Goal: Task Accomplishment & Management: Manage account settings

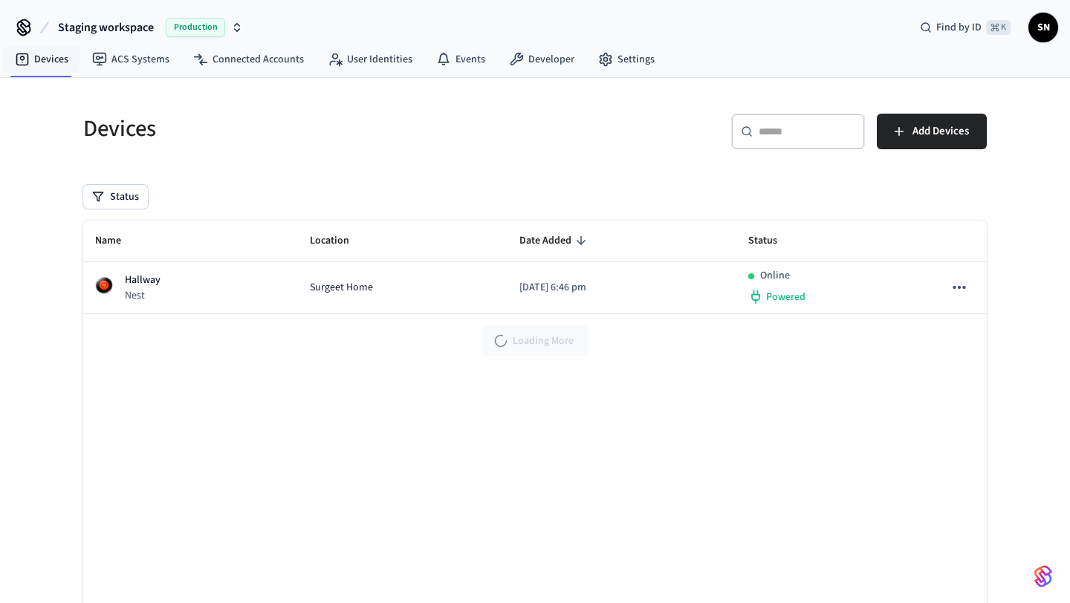
click at [822, 375] on div "Name Location Date Added Status Hallway Nest Surgeet Home 2025/07/16 at 6:46 pm…" at bounding box center [535, 432] width 904 height 422
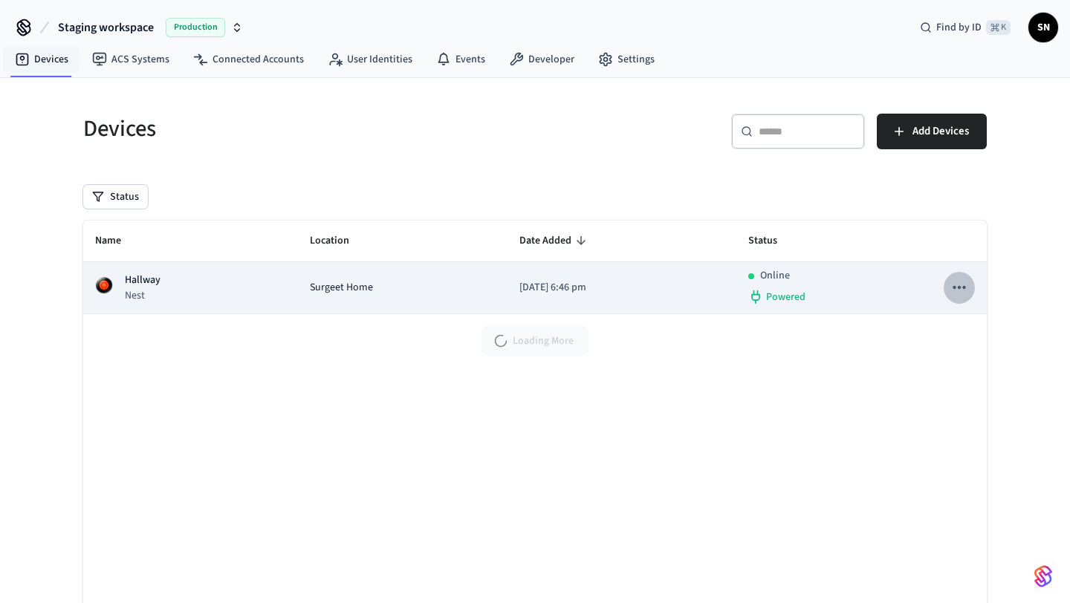
click at [954, 284] on icon "sticky table" at bounding box center [959, 287] width 19 height 19
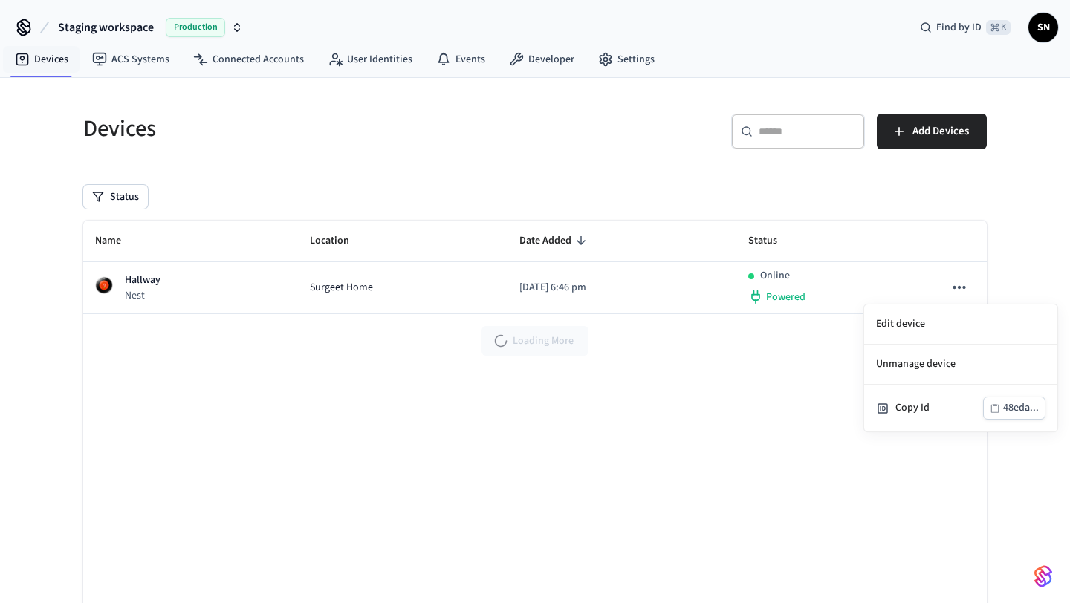
click at [757, 386] on div at bounding box center [535, 301] width 1070 height 603
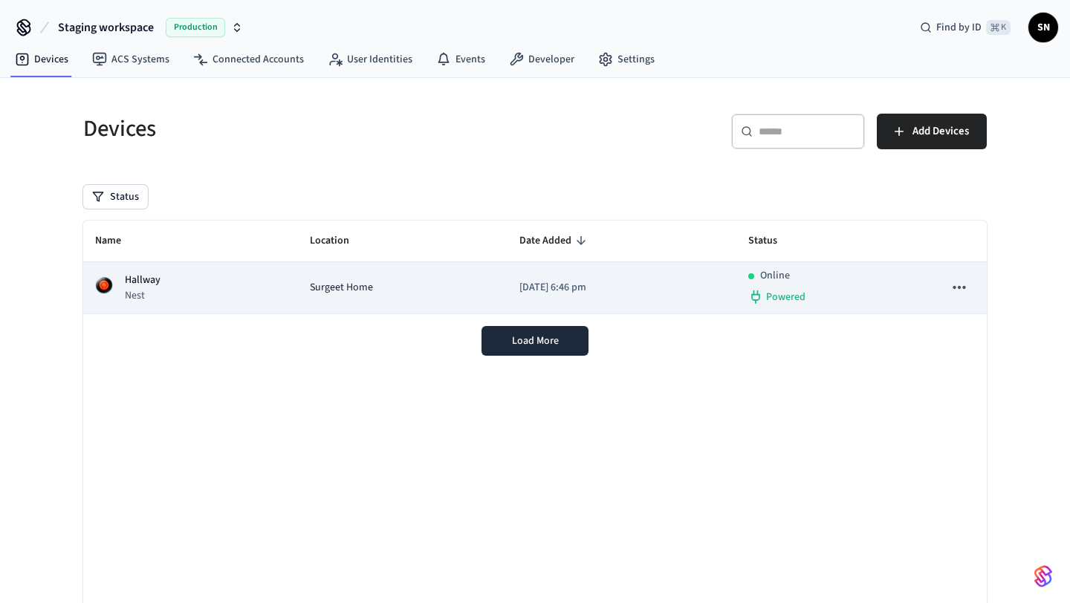
click at [313, 268] on td "Surgeet Home" at bounding box center [403, 288] width 210 height 52
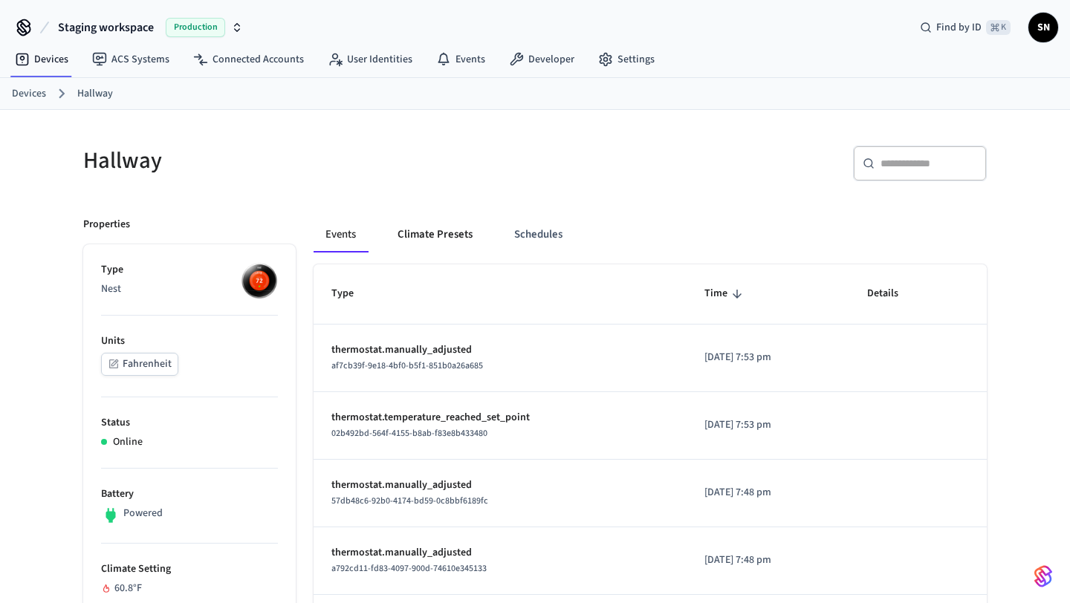
click at [447, 236] on button "Climate Presets" at bounding box center [435, 235] width 99 height 36
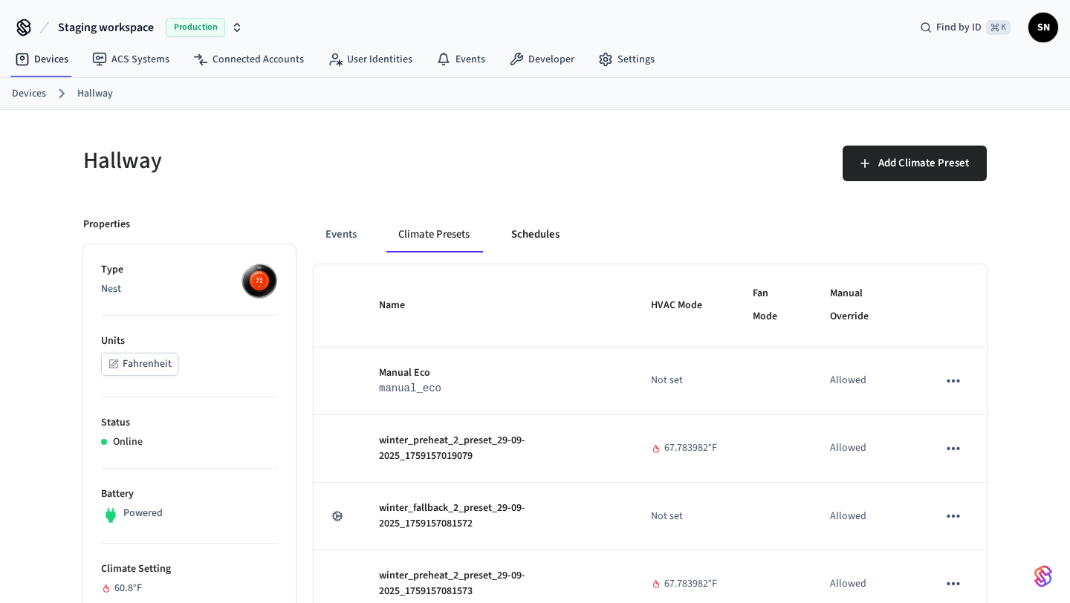
click at [534, 234] on button "Schedules" at bounding box center [535, 235] width 72 height 36
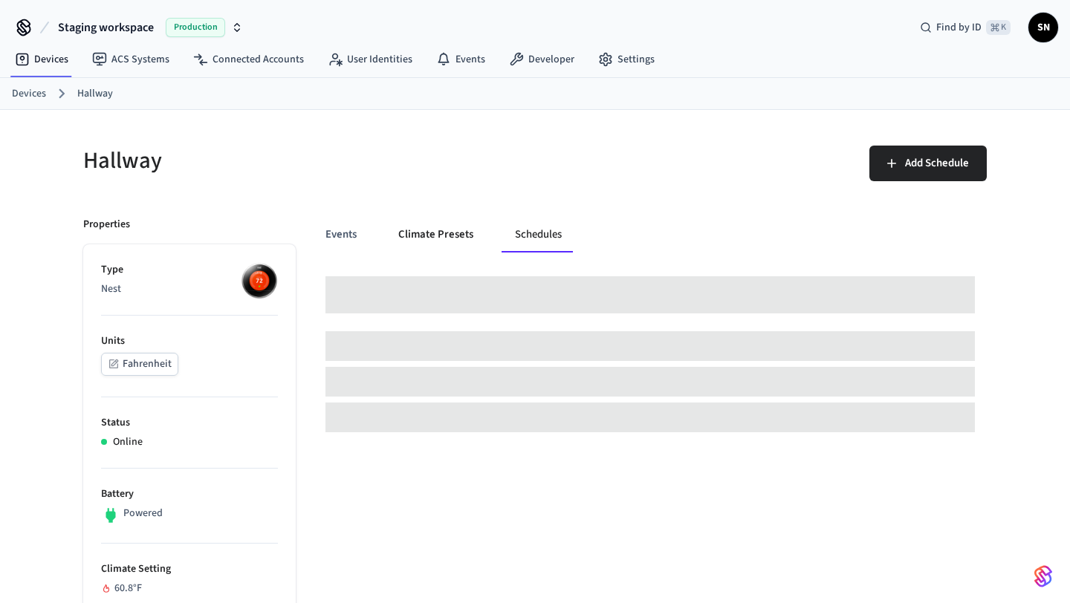
click at [430, 238] on button "Climate Presets" at bounding box center [435, 235] width 99 height 36
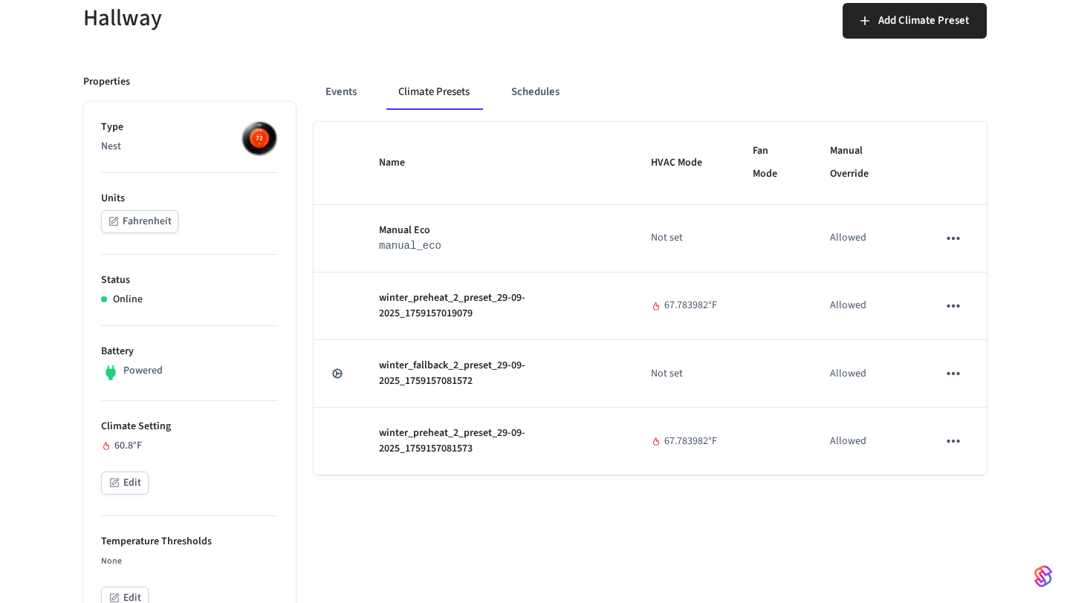
scroll to position [140, 0]
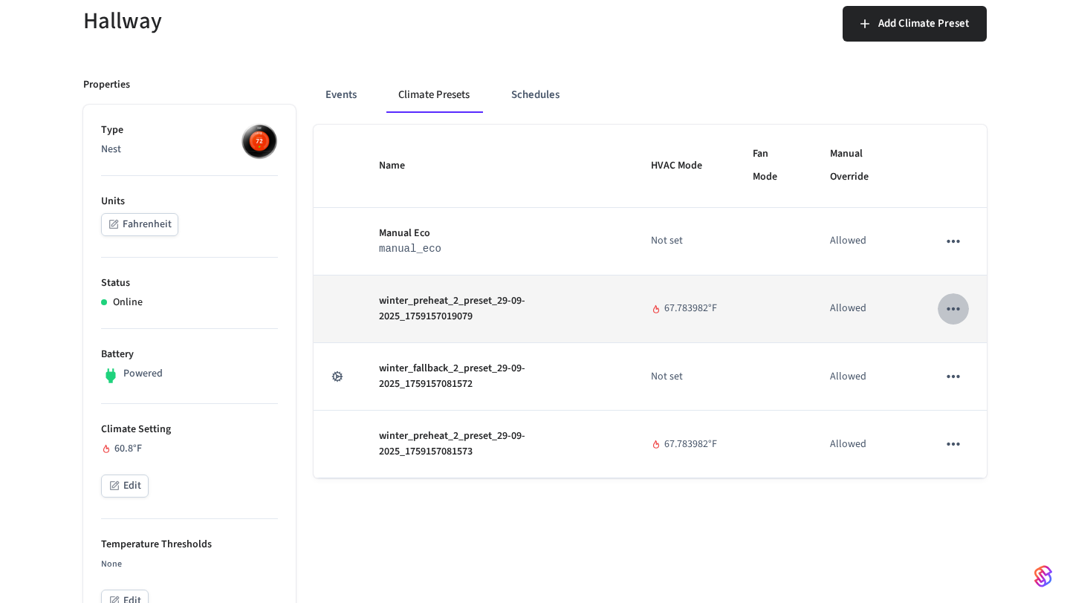
click at [946, 310] on icon "sticky table" at bounding box center [953, 309] width 19 height 19
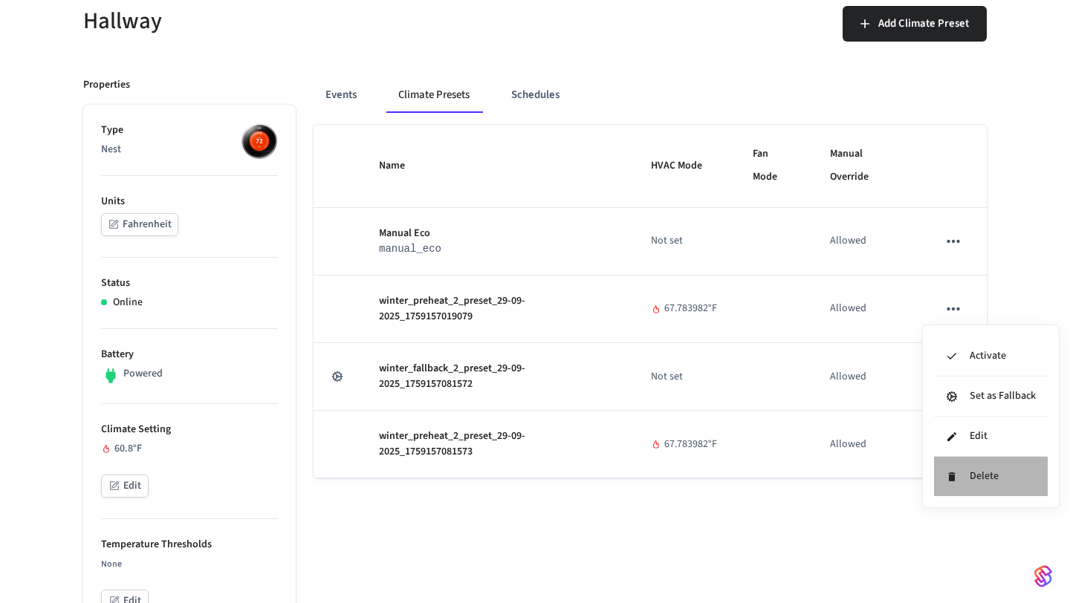
click at [974, 486] on li "Delete" at bounding box center [991, 476] width 114 height 39
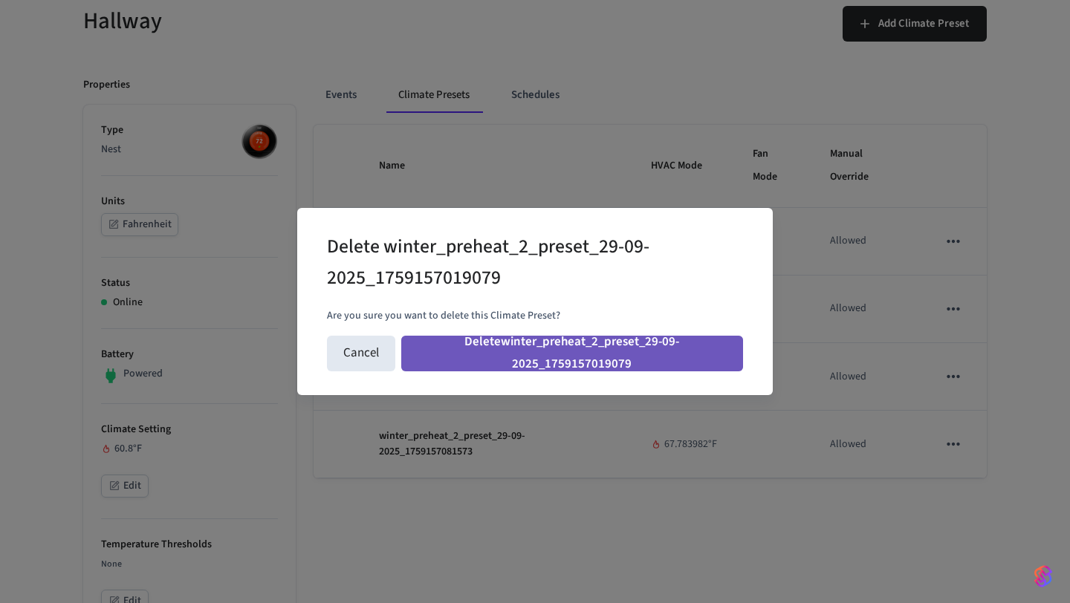
click at [658, 358] on button "Delete winter_preheat_2_preset_29-09-2025_1759157019079" at bounding box center [572, 354] width 342 height 36
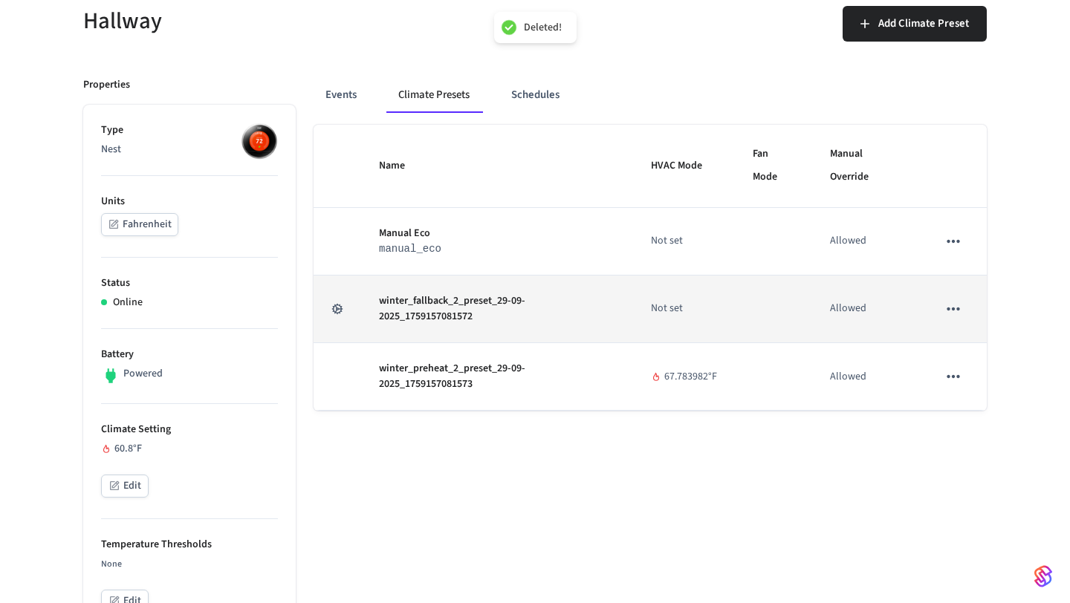
click at [948, 312] on icon "sticky table" at bounding box center [953, 309] width 19 height 19
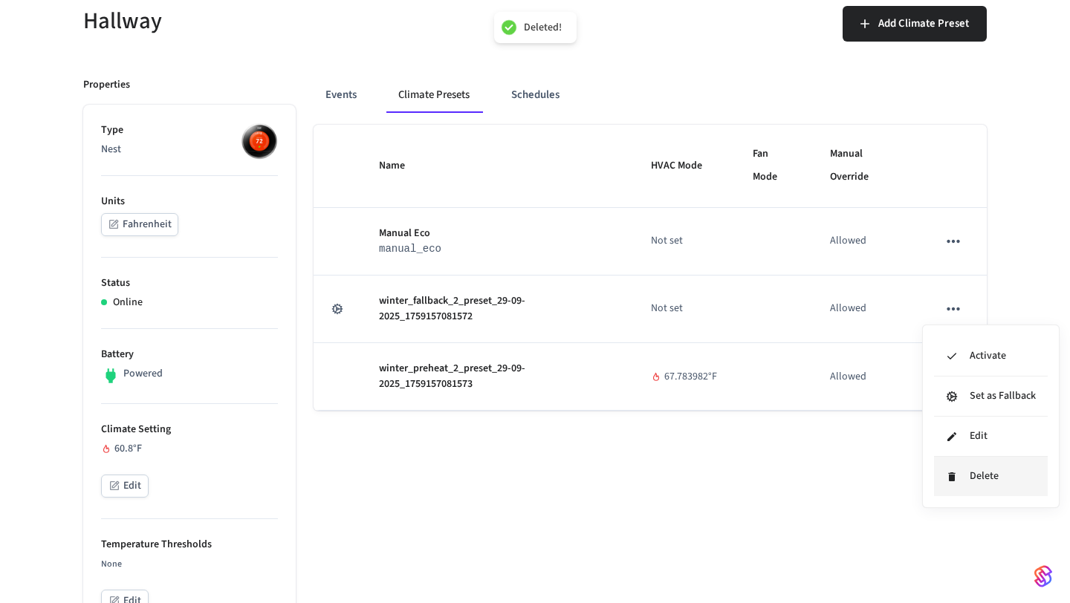
click at [970, 479] on li "Delete" at bounding box center [991, 476] width 114 height 39
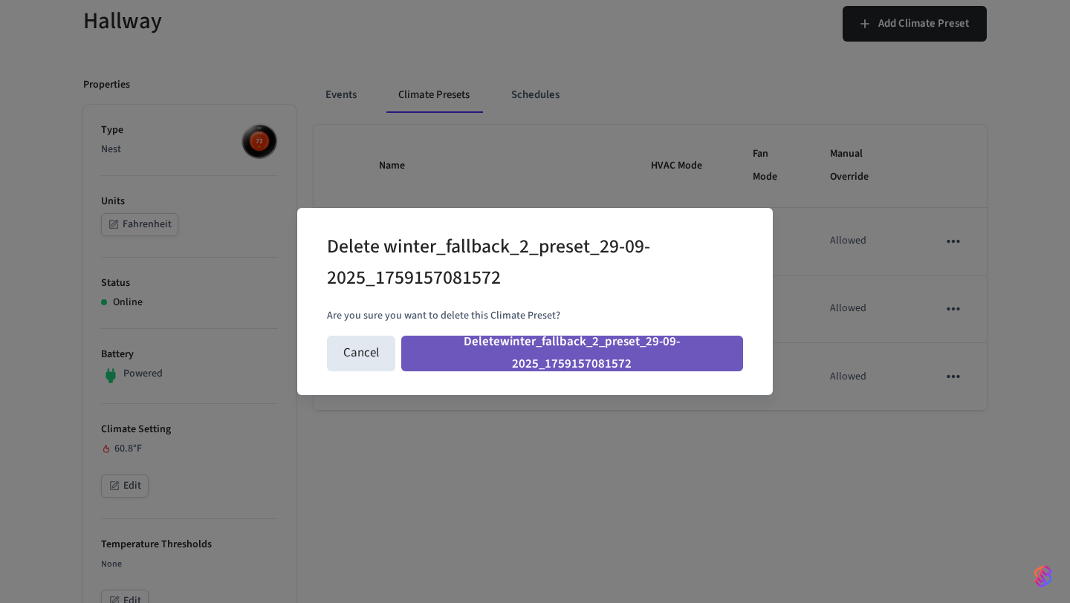
click at [676, 352] on button "Delete winter_fallback_2_preset_29-09-2025_1759157081572" at bounding box center [572, 354] width 342 height 36
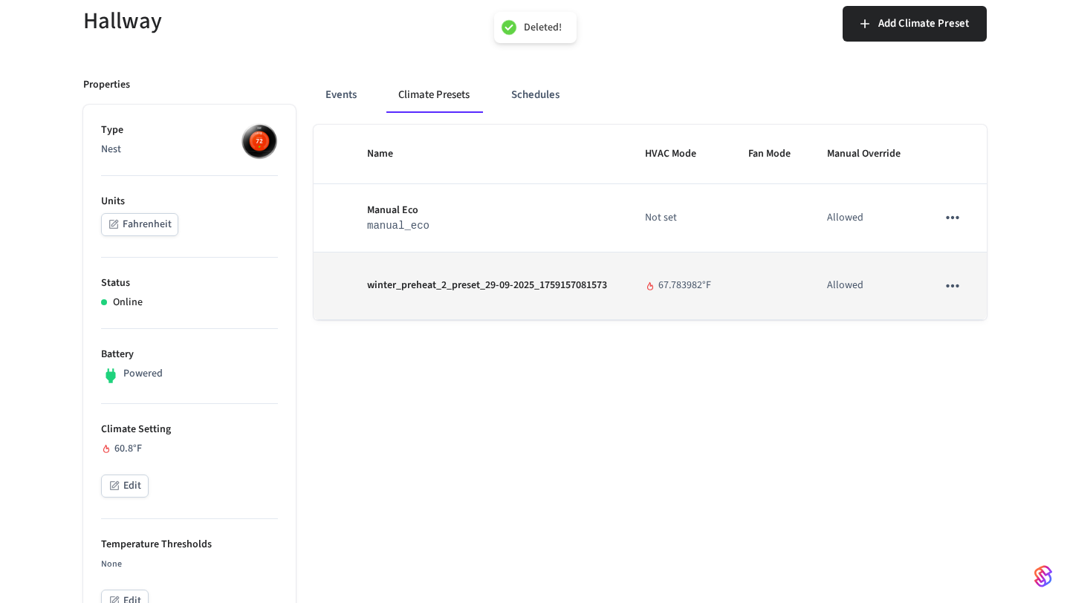
click at [951, 287] on icon "sticky table" at bounding box center [952, 285] width 19 height 19
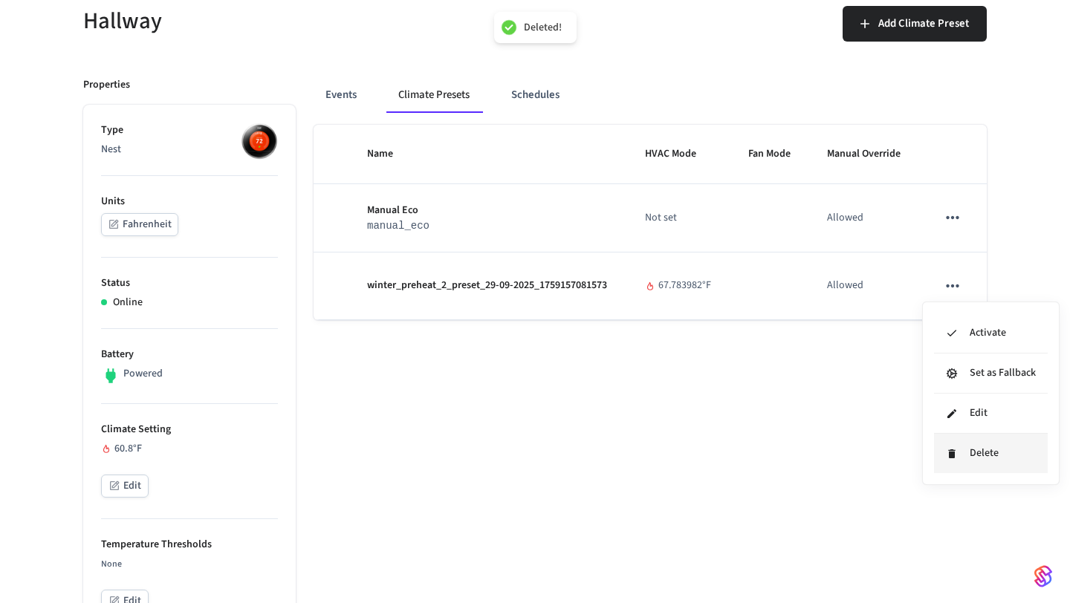
click at [968, 459] on li "Delete" at bounding box center [991, 453] width 114 height 39
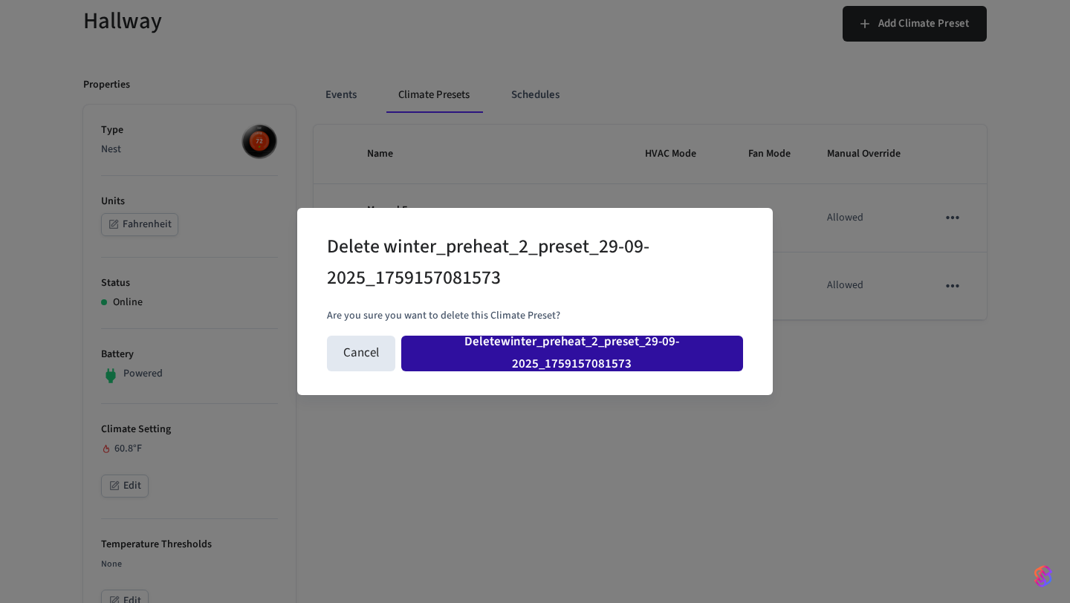
click at [540, 351] on button "Delete winter_preheat_2_preset_29-09-2025_1759157081573" at bounding box center [572, 354] width 342 height 36
click at [521, 355] on button "Delete winter_preheat_2_preset_29-09-2025_1759157081573" at bounding box center [572, 354] width 342 height 36
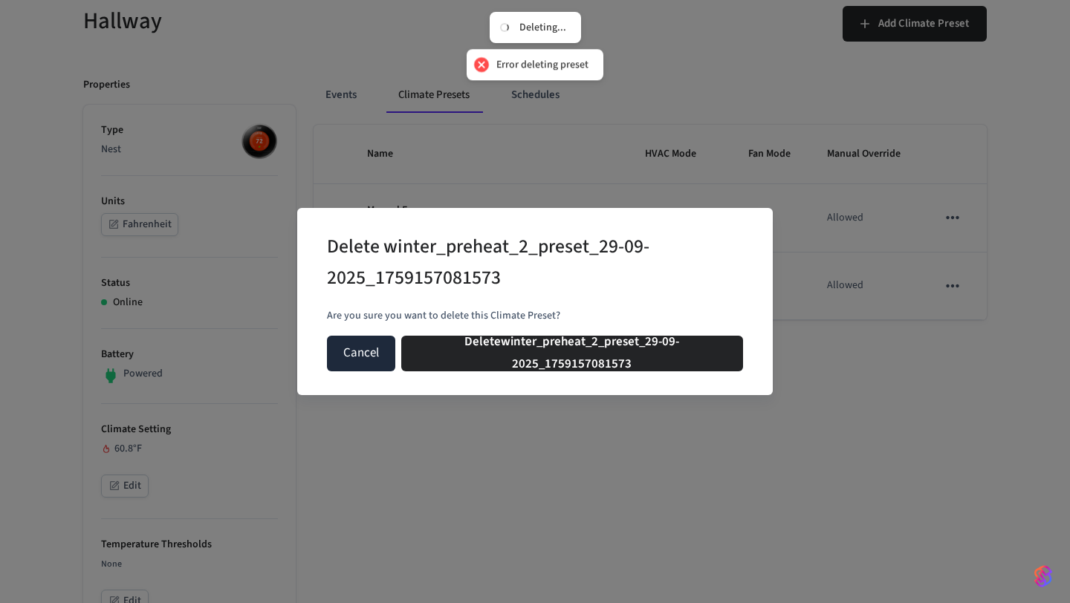
click at [369, 357] on button "Cancel" at bounding box center [361, 354] width 68 height 36
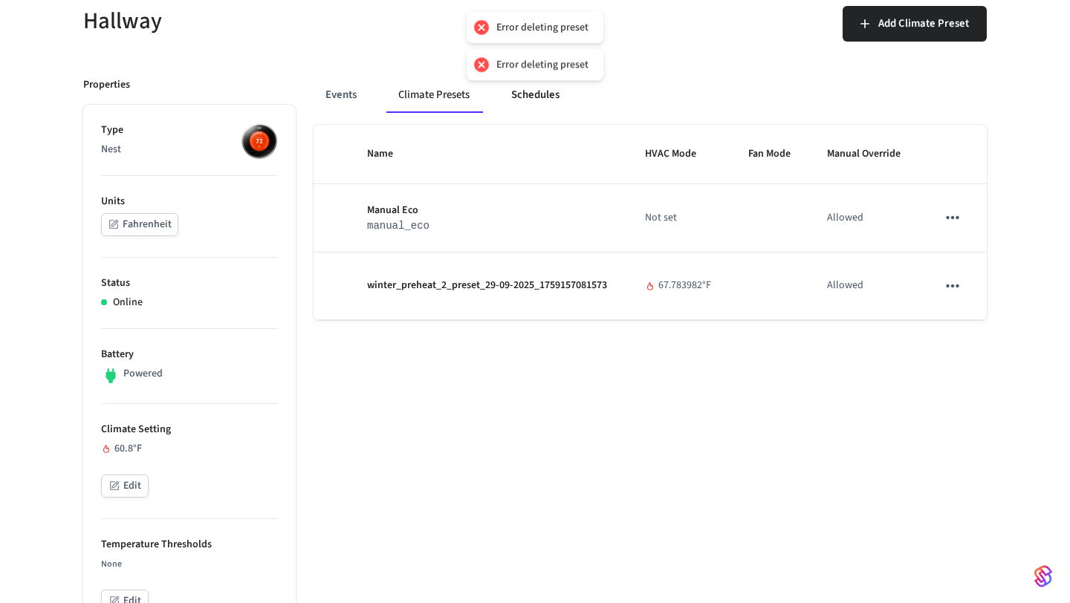
scroll to position [100, 0]
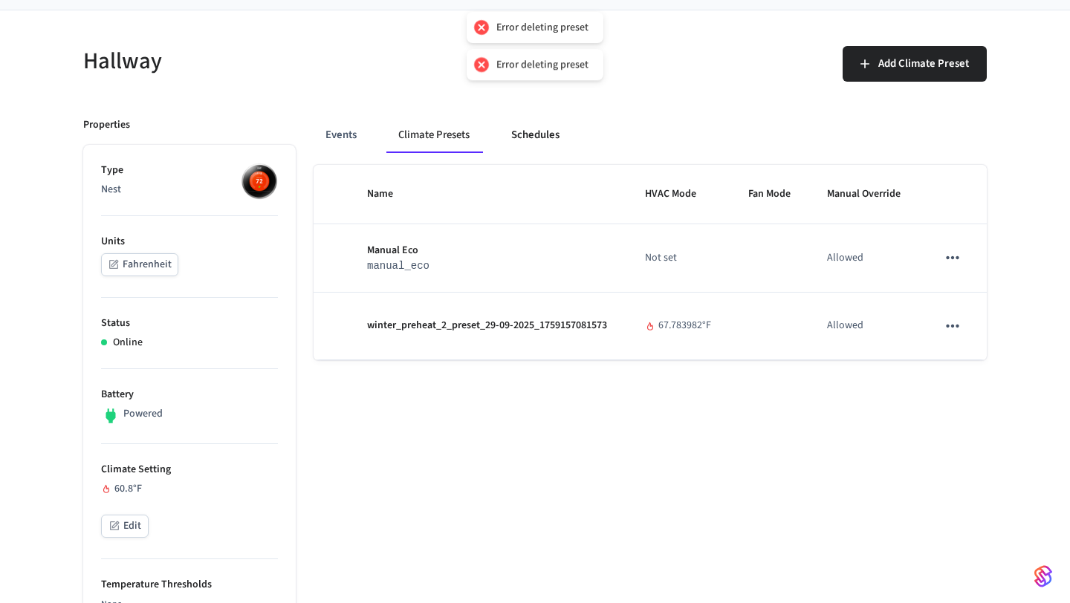
click at [521, 127] on button "Schedules" at bounding box center [535, 135] width 72 height 36
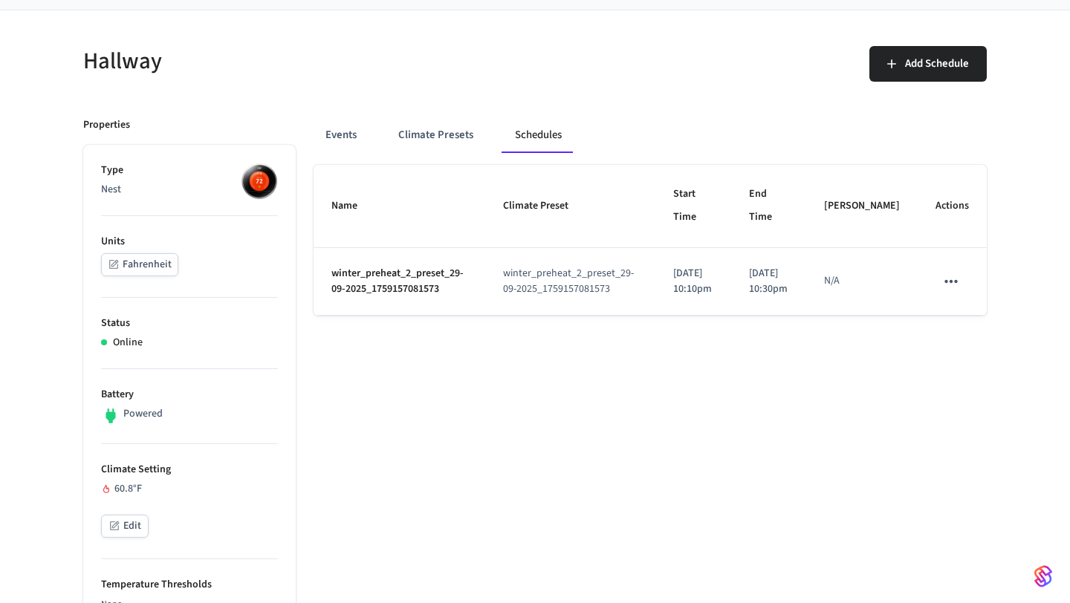
click at [950, 291] on icon "schedules table" at bounding box center [951, 281] width 19 height 19
click at [962, 383] on li "Delete" at bounding box center [986, 376] width 77 height 39
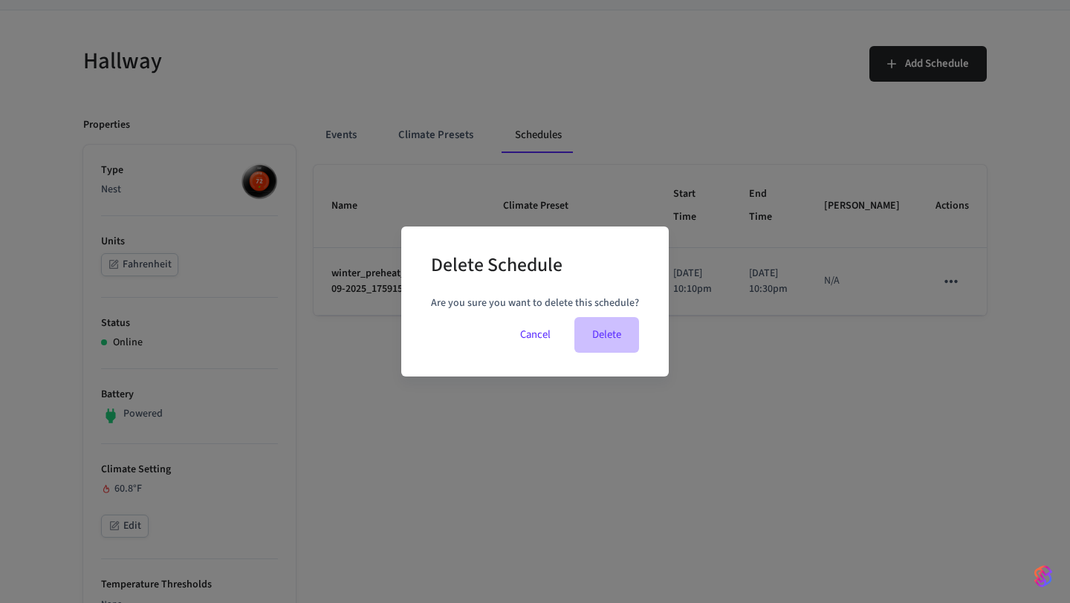
click at [600, 343] on button "Delete" at bounding box center [606, 335] width 65 height 36
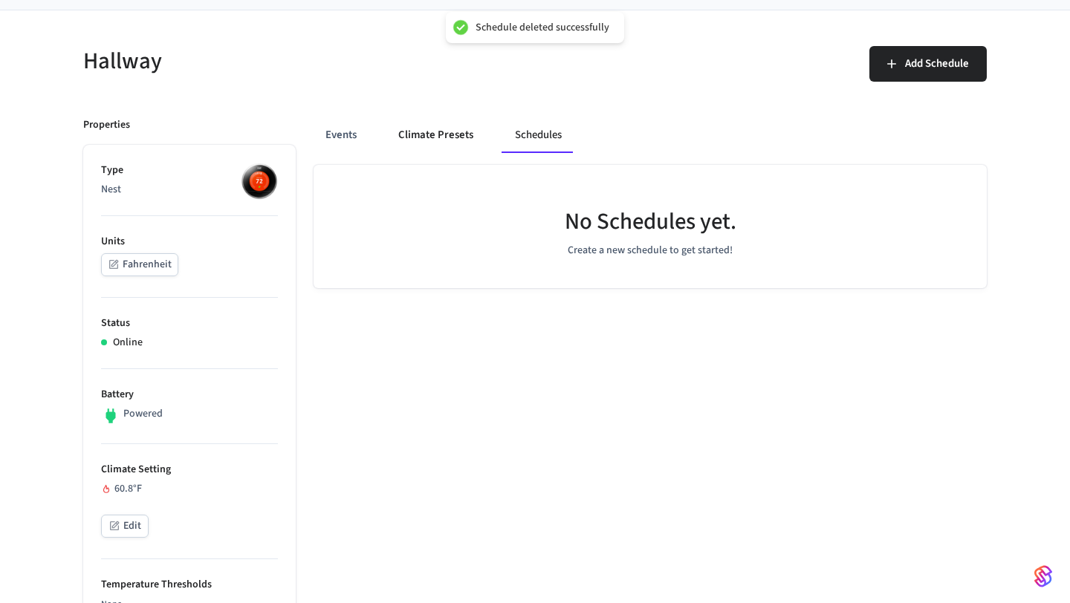
click at [445, 135] on button "Climate Presets" at bounding box center [435, 135] width 99 height 36
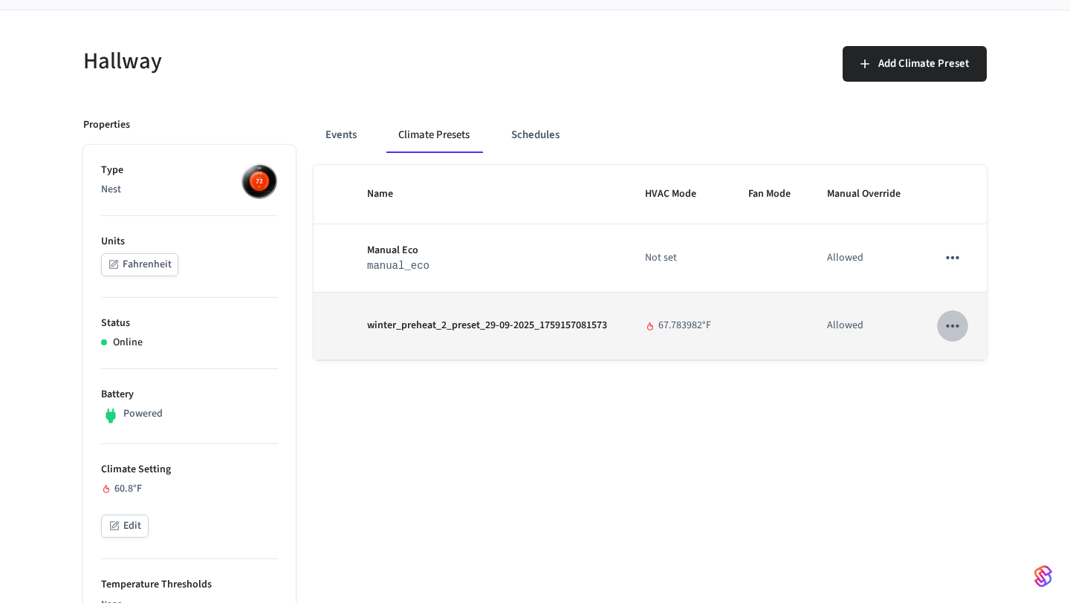
click at [947, 329] on icon "sticky table" at bounding box center [952, 326] width 19 height 19
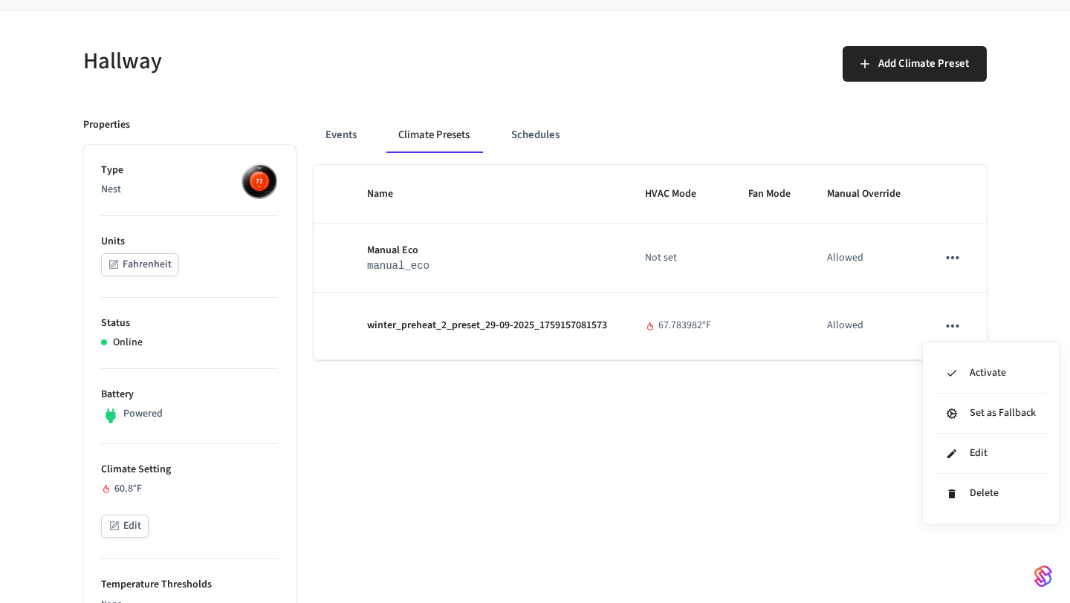
click at [866, 398] on div at bounding box center [535, 301] width 1070 height 603
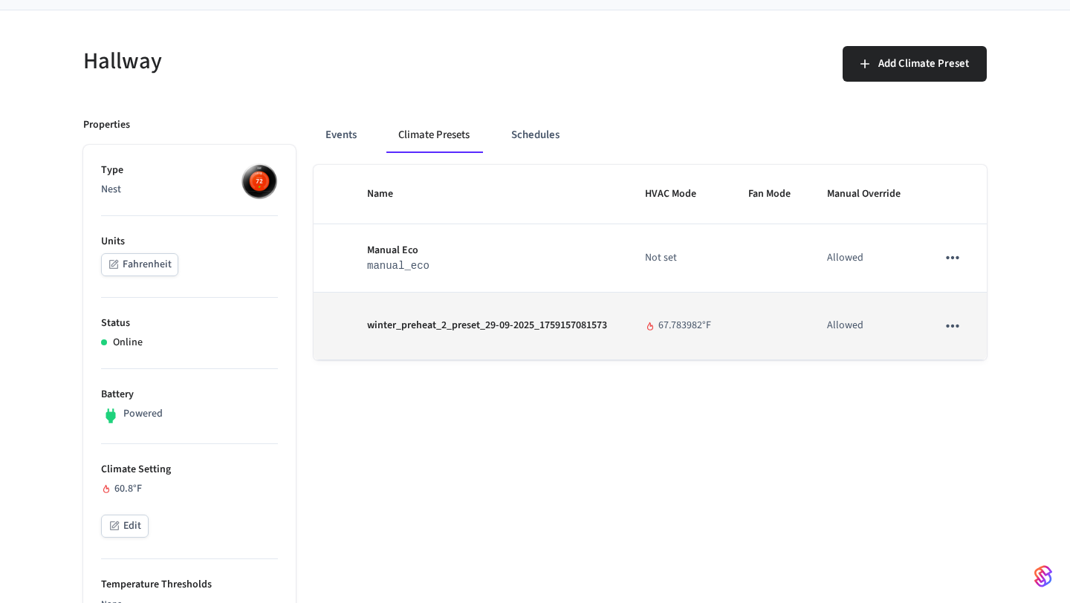
click at [957, 324] on icon "sticky table" at bounding box center [952, 326] width 19 height 19
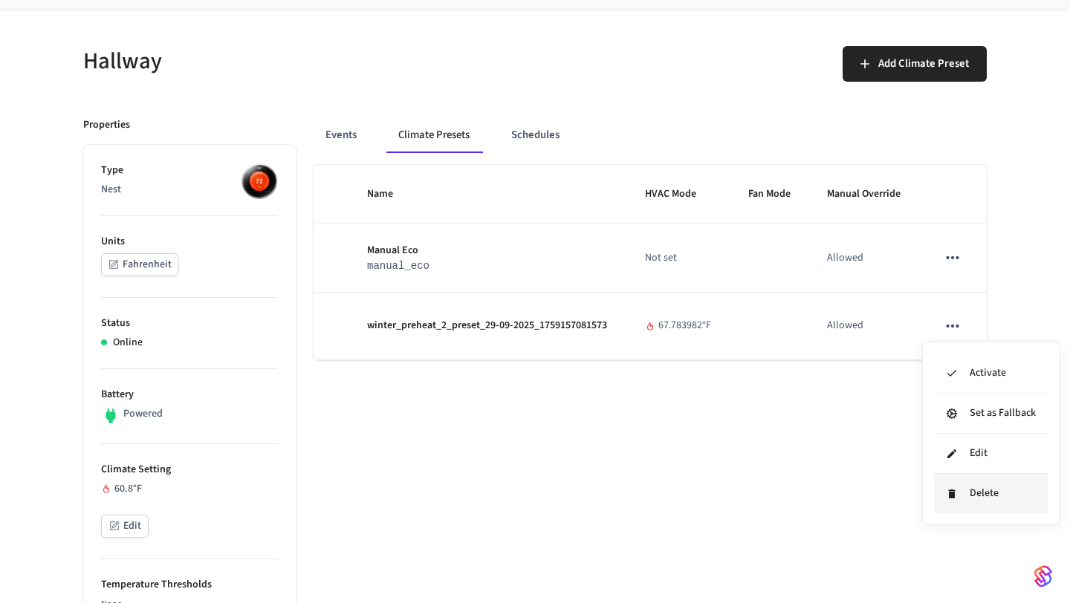
click at [952, 499] on li "Delete" at bounding box center [991, 493] width 114 height 39
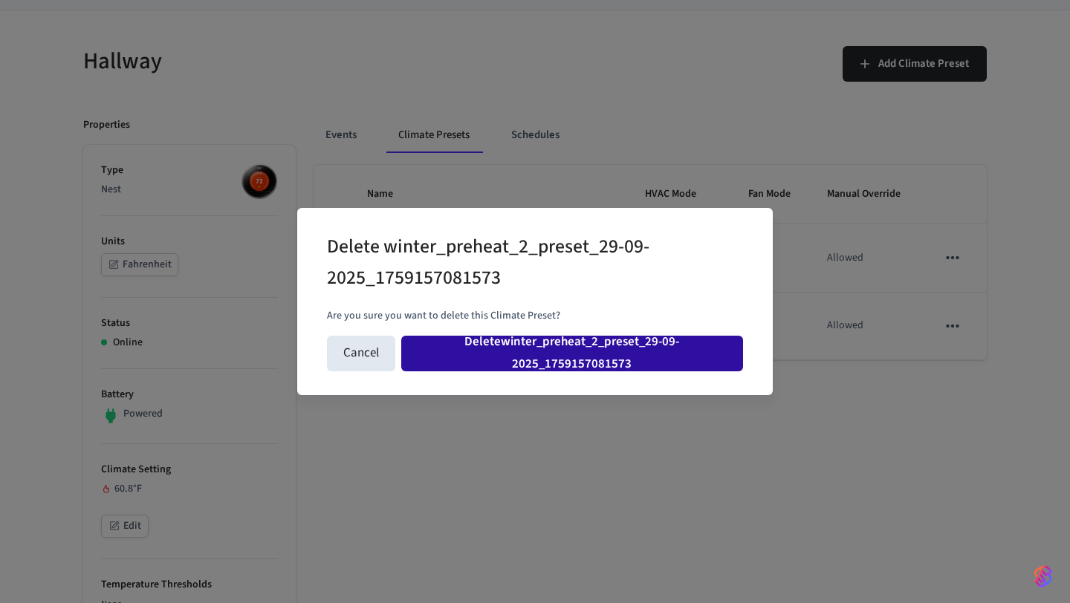
click at [664, 360] on button "Delete winter_preheat_2_preset_29-09-2025_1759157081573" at bounding box center [572, 354] width 342 height 36
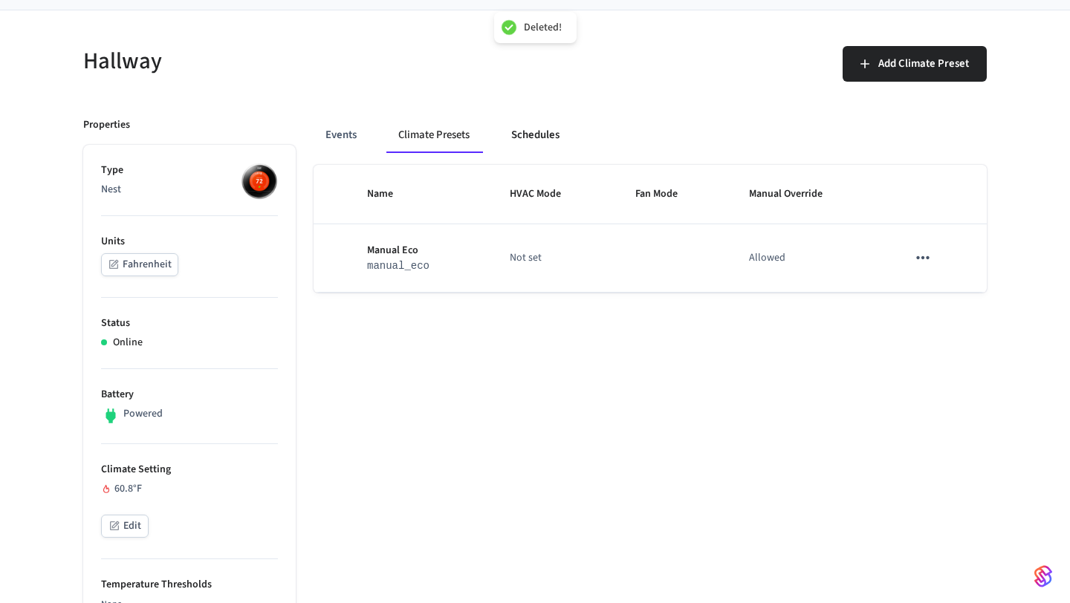
click at [525, 131] on button "Schedules" at bounding box center [535, 135] width 72 height 36
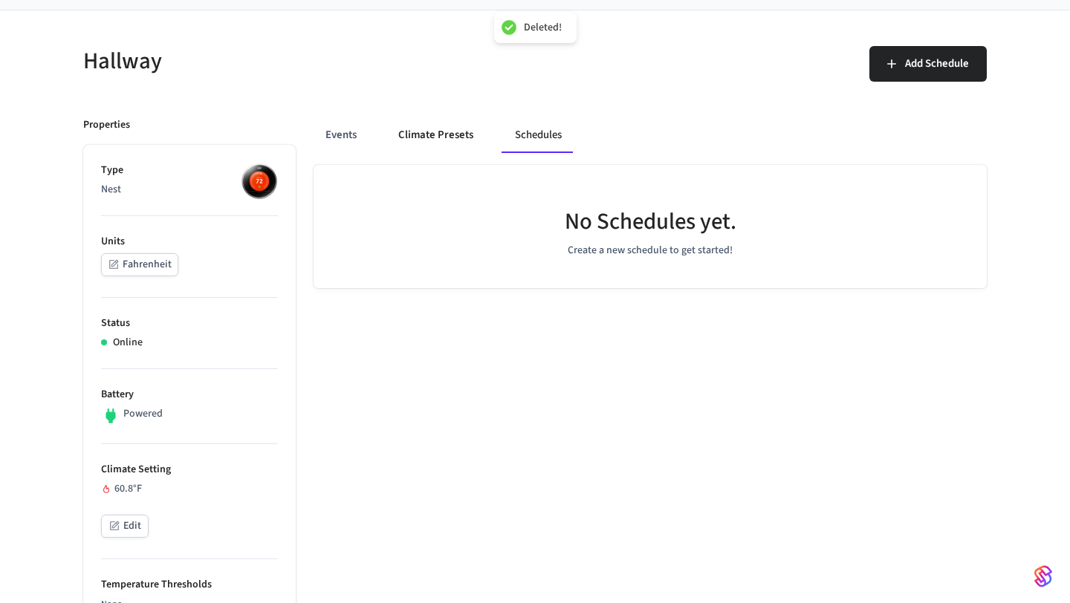
click at [437, 129] on button "Climate Presets" at bounding box center [435, 135] width 99 height 36
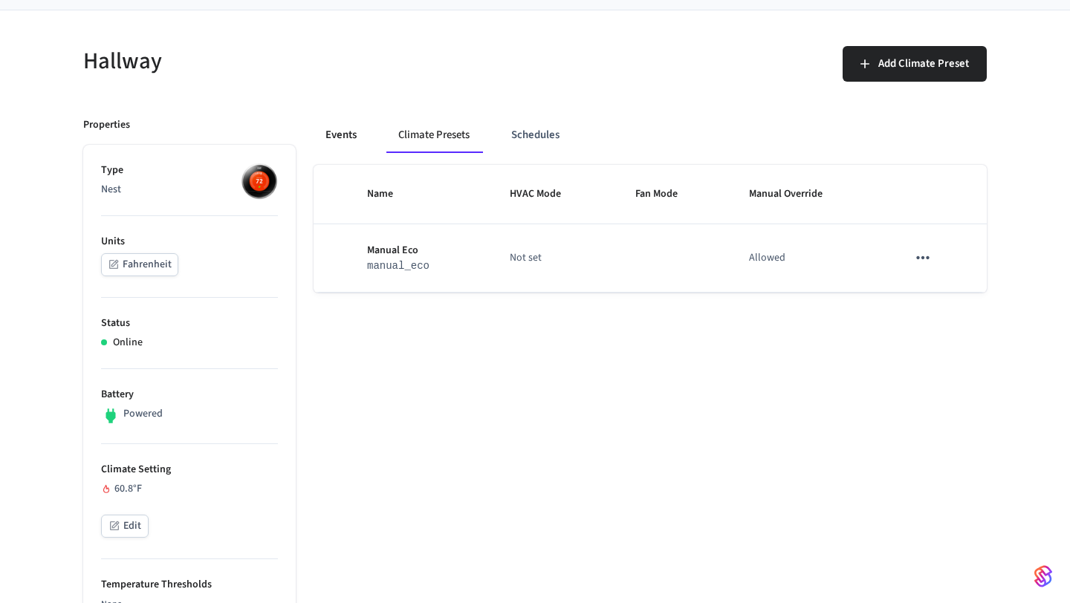
click at [356, 130] on button "Events" at bounding box center [341, 135] width 55 height 36
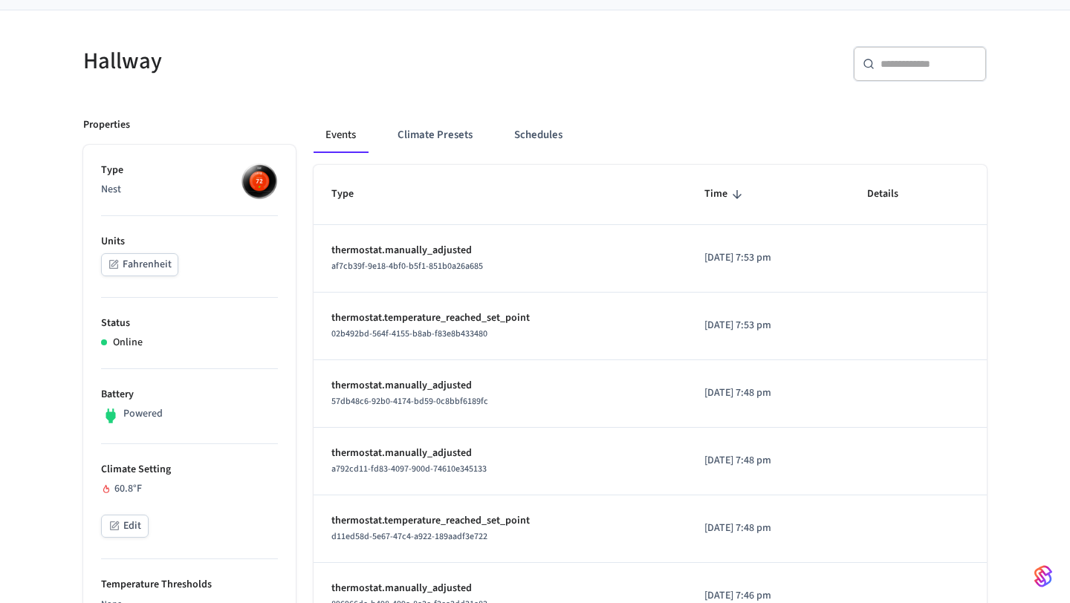
click at [157, 259] on button "Fahrenheit" at bounding box center [139, 264] width 77 height 23
click at [157, 259] on button "Celsius" at bounding box center [131, 264] width 60 height 23
click at [134, 538] on div "Edit" at bounding box center [189, 528] width 177 height 26
click at [135, 526] on button "Edit" at bounding box center [125, 526] width 48 height 23
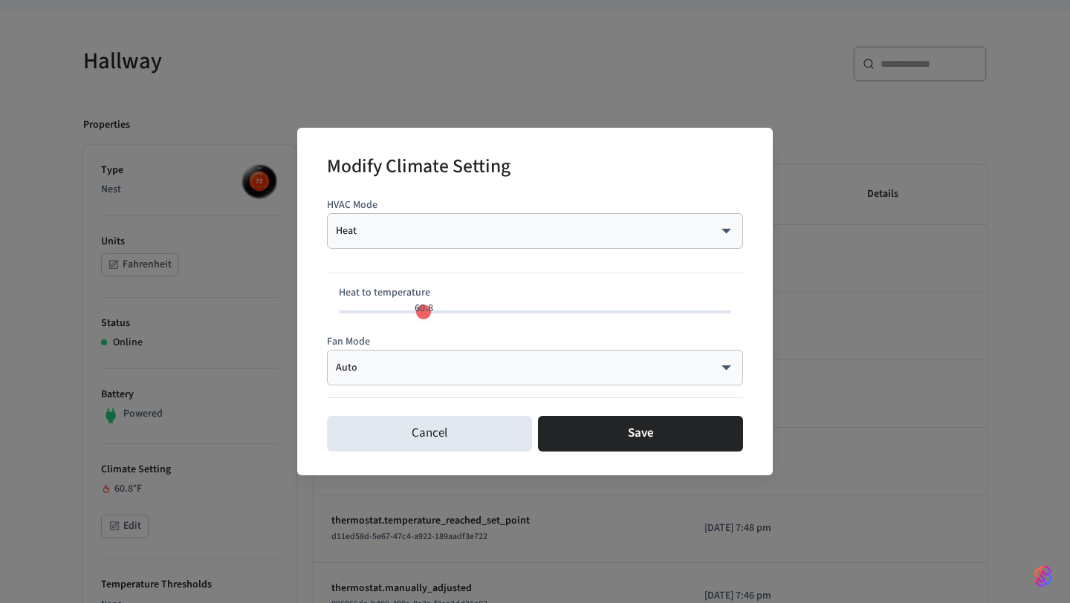
click at [419, 376] on div "Auto **** ​" at bounding box center [535, 368] width 416 height 36
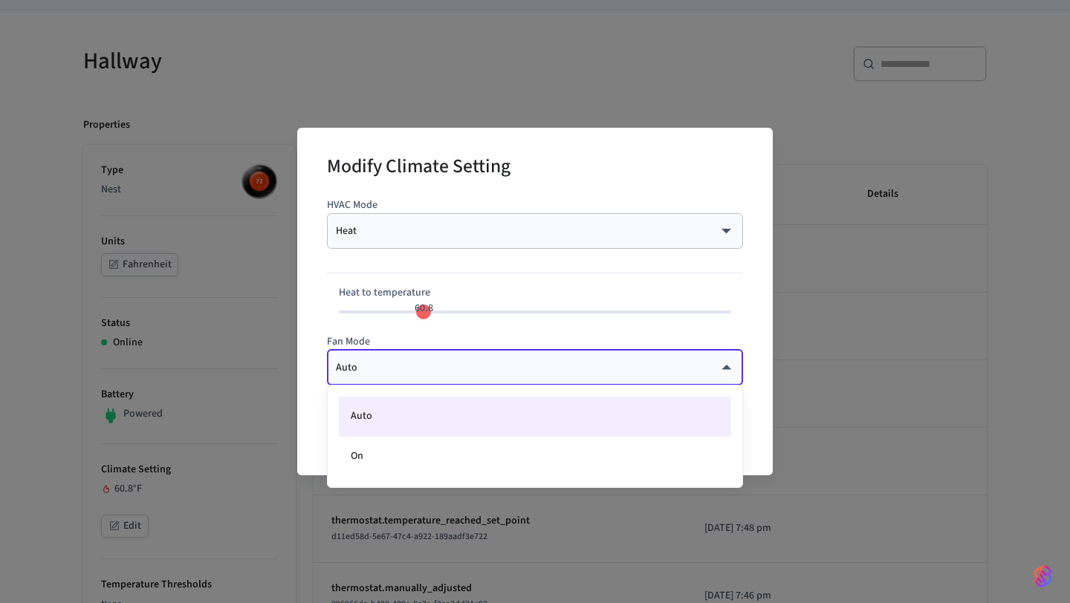
click at [805, 229] on div at bounding box center [535, 301] width 1070 height 603
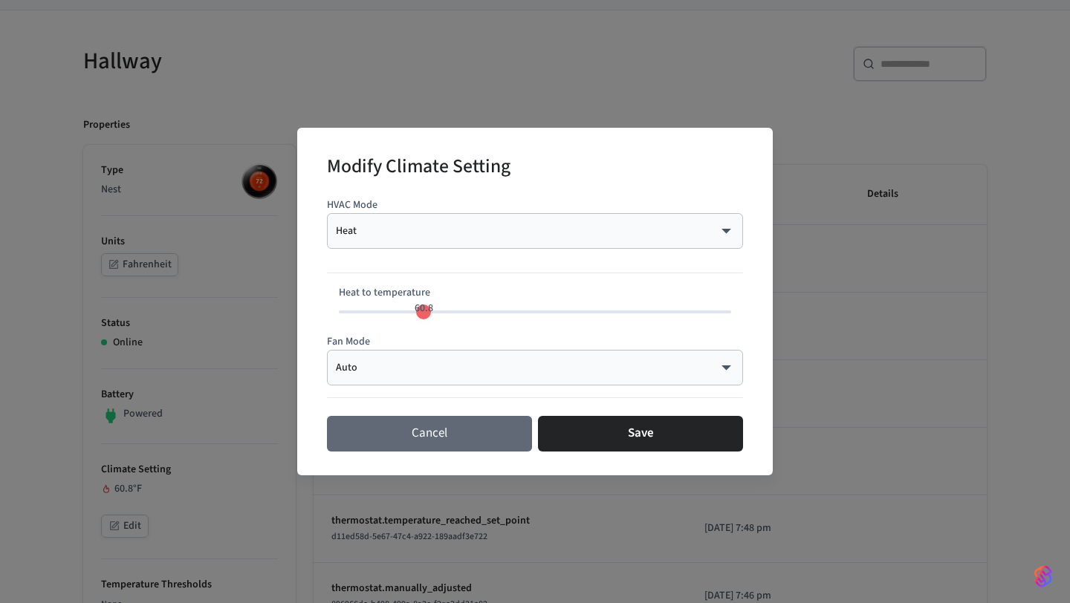
click at [419, 427] on button "Cancel" at bounding box center [429, 434] width 205 height 36
type input "**"
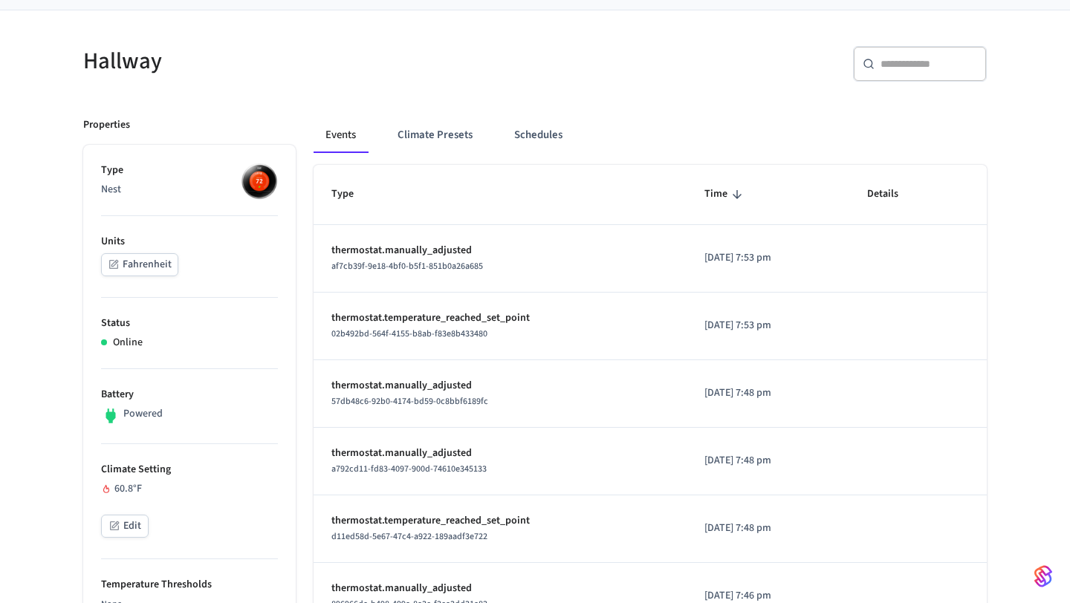
scroll to position [0, 0]
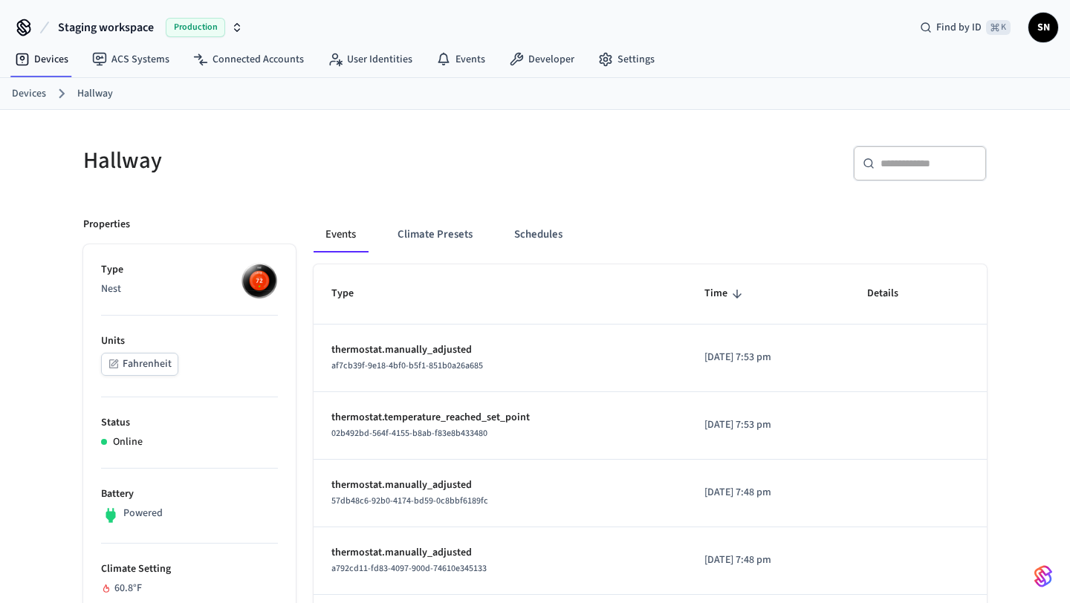
click at [37, 101] on link "Devices" at bounding box center [29, 94] width 34 height 16
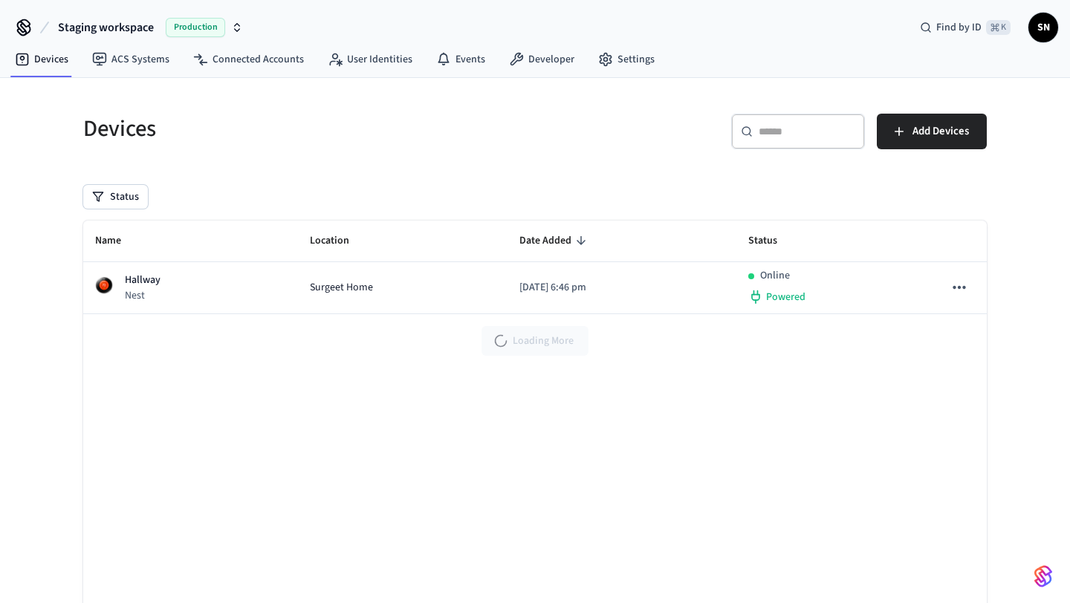
click at [37, 96] on div "Devices ​ ​ Add Devices Status Name Location Date Added Status Hallway Nest Sur…" at bounding box center [535, 380] width 1070 height 604
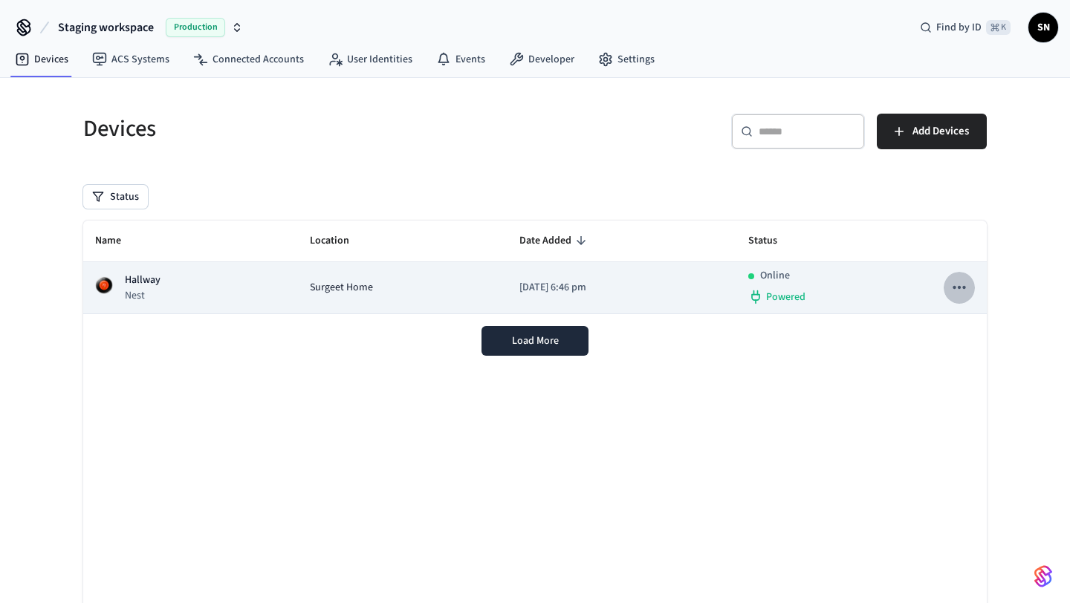
click at [965, 290] on icon "sticky table" at bounding box center [959, 287] width 19 height 19
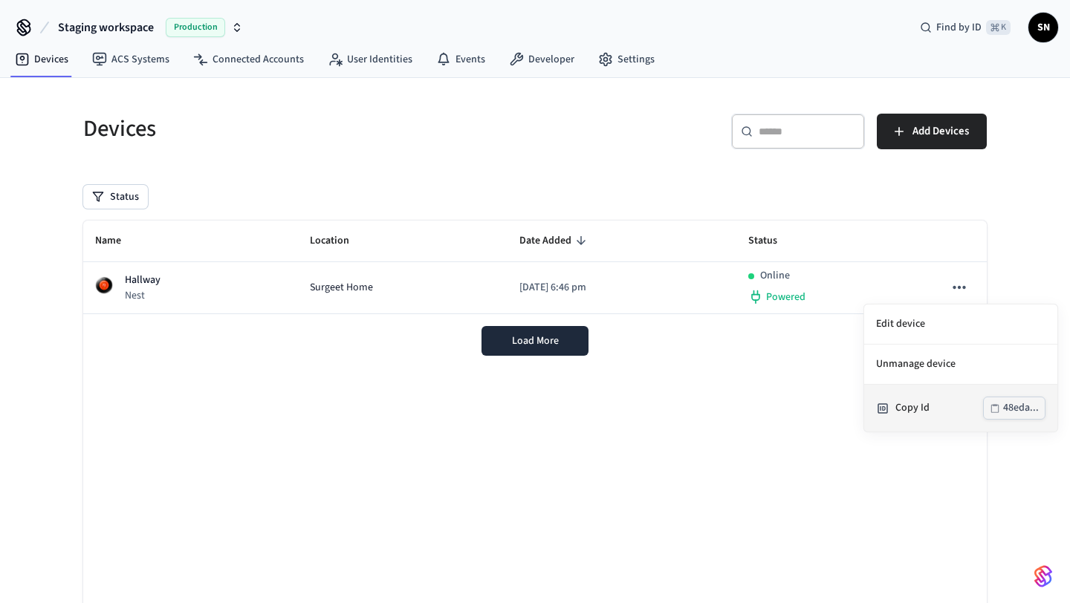
click at [900, 410] on div "Copy Id" at bounding box center [940, 409] width 88 height 16
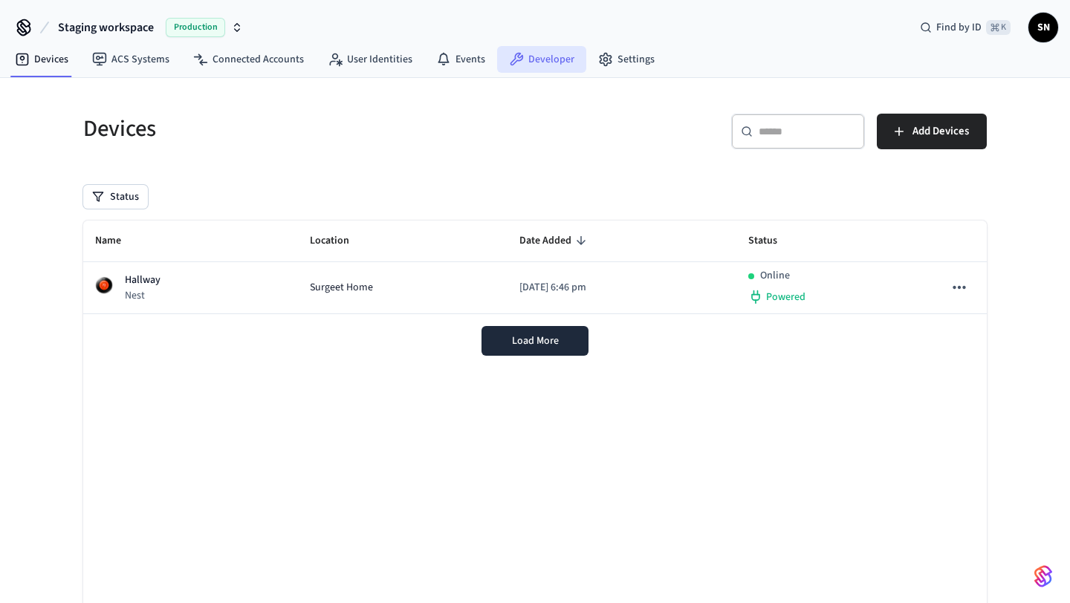
click at [556, 65] on link "Developer" at bounding box center [541, 59] width 89 height 27
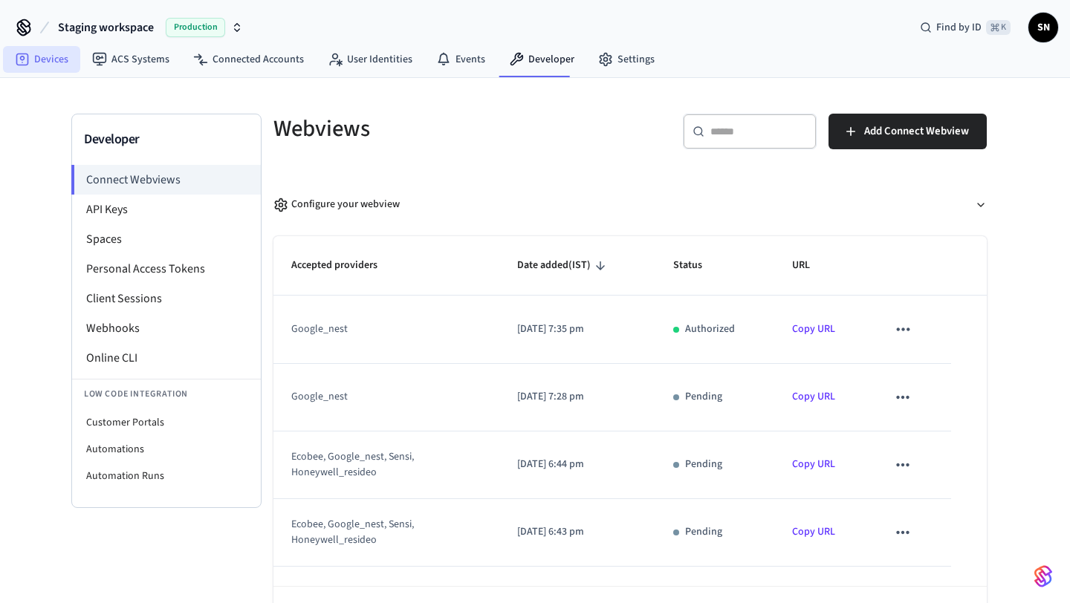
click at [53, 65] on link "Devices" at bounding box center [41, 59] width 77 height 27
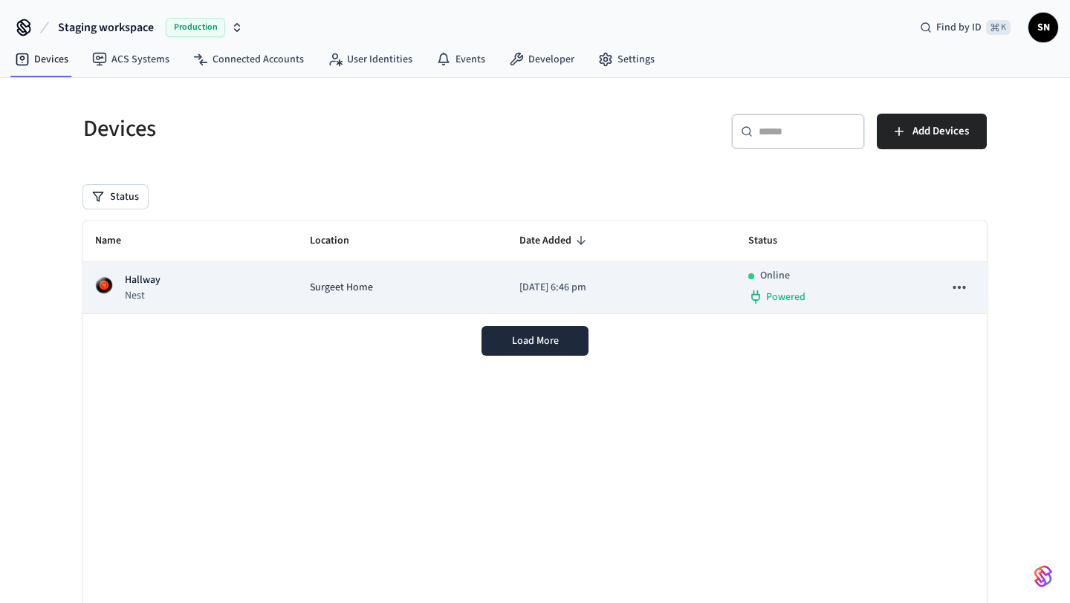
click at [948, 295] on button "sticky table" at bounding box center [959, 287] width 31 height 31
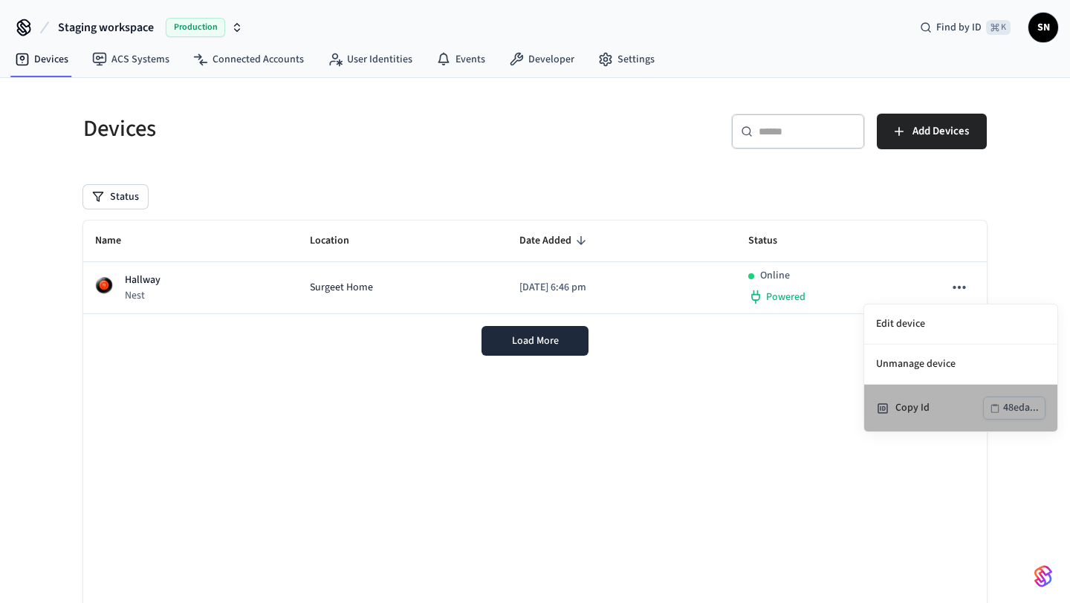
click at [904, 401] on div "Copy Id" at bounding box center [940, 409] width 88 height 16
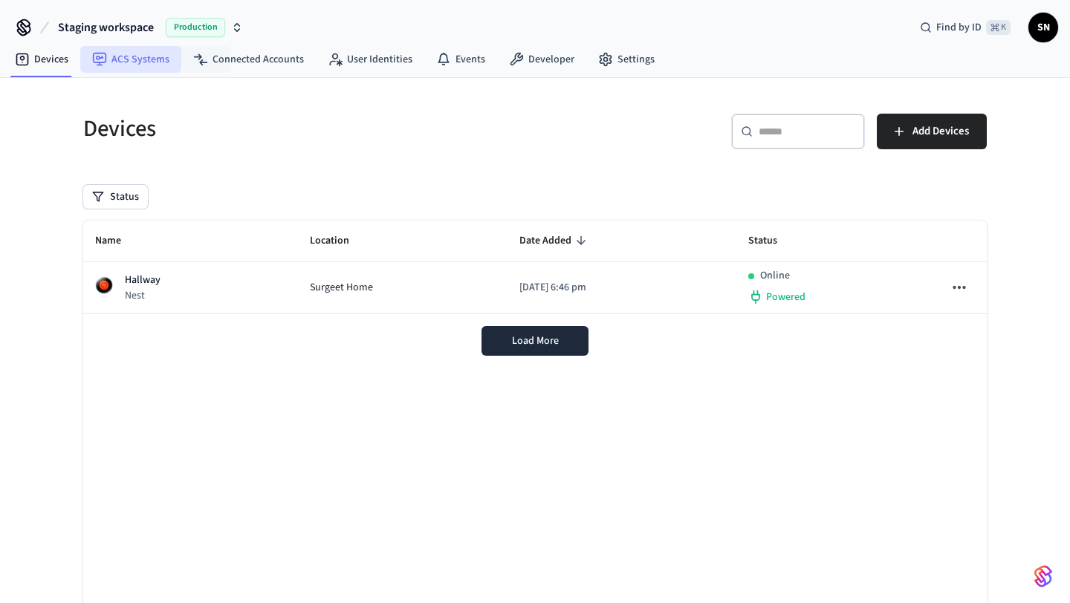
click at [143, 64] on link "ACS Systems" at bounding box center [130, 59] width 101 height 27
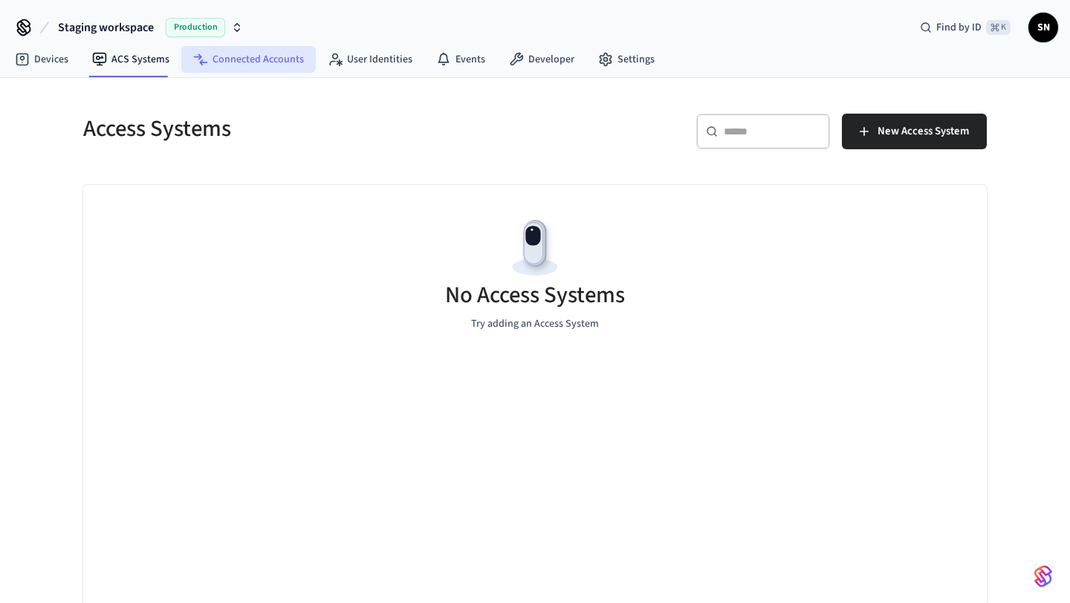
click at [216, 64] on link "Connected Accounts" at bounding box center [248, 59] width 135 height 27
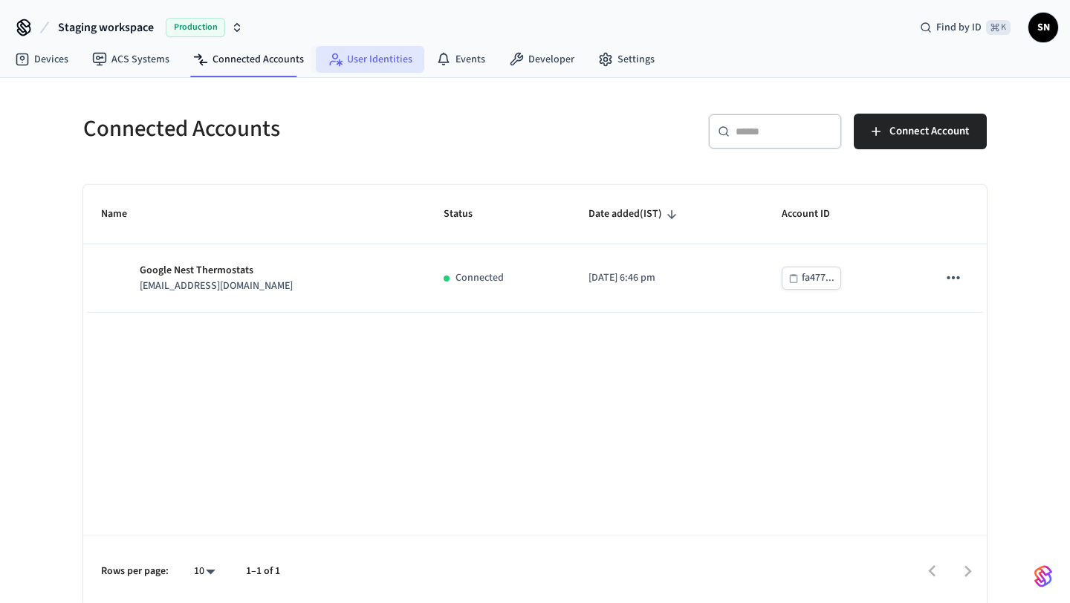
click at [343, 63] on link "User Identities" at bounding box center [370, 59] width 109 height 27
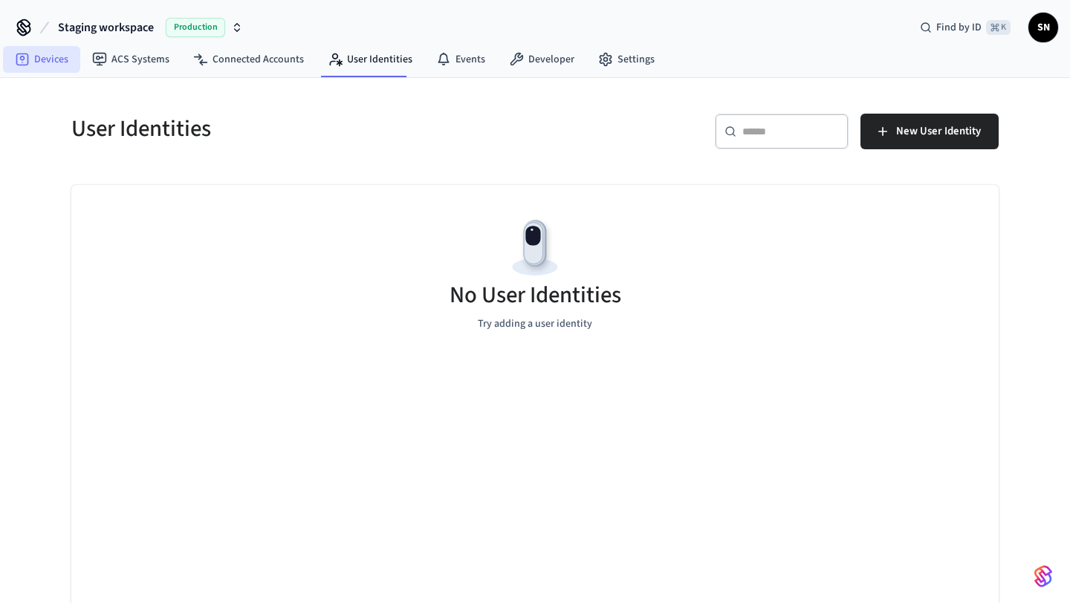
click at [27, 56] on icon at bounding box center [22, 60] width 13 height 13
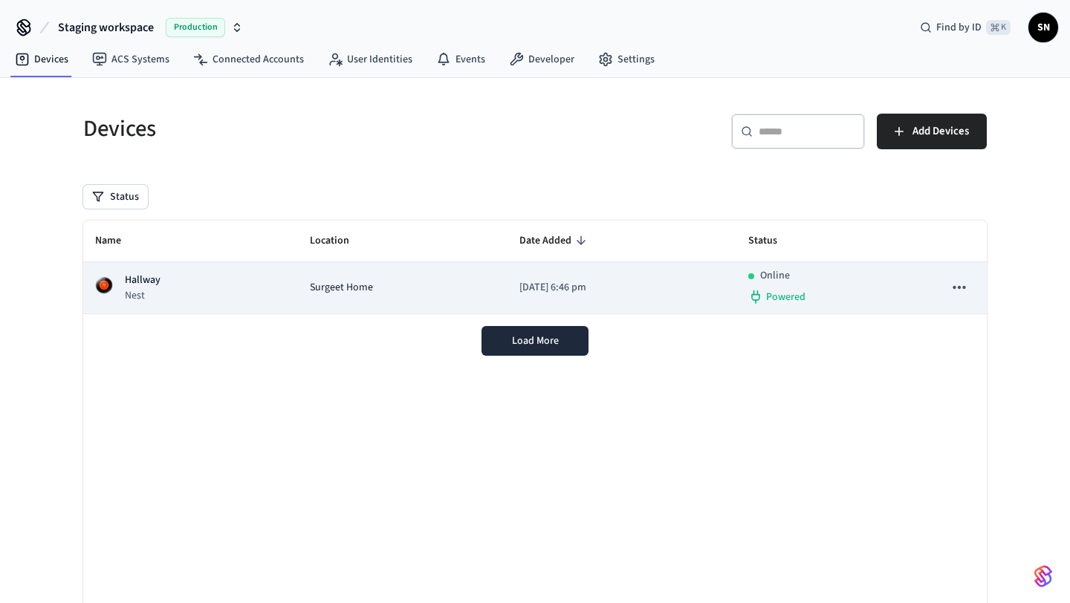
click at [180, 285] on div "Hallway Nest" at bounding box center [190, 288] width 191 height 30
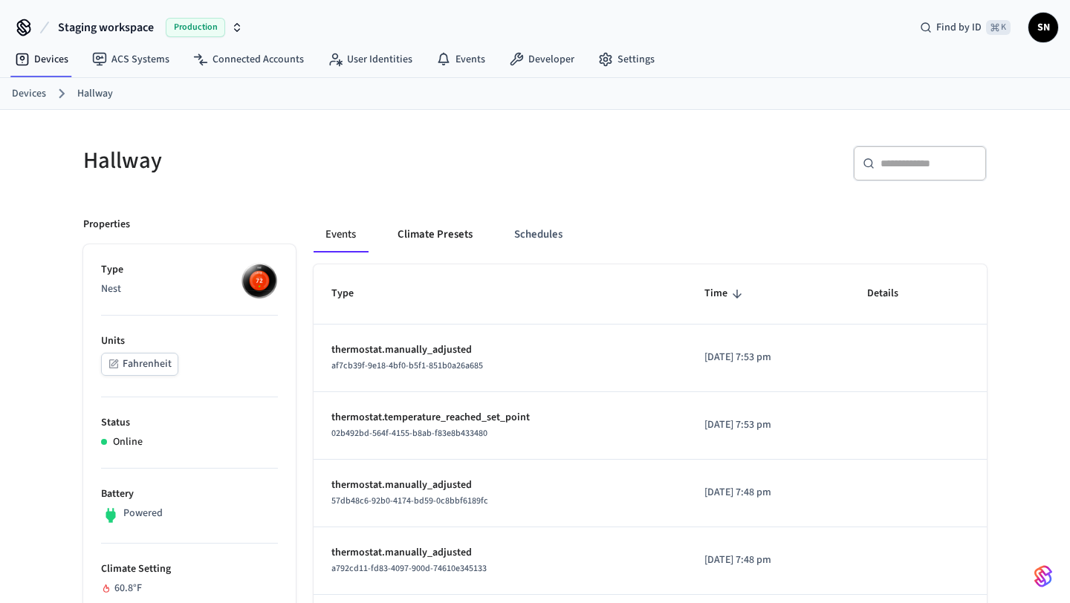
click at [436, 238] on button "Climate Presets" at bounding box center [435, 235] width 99 height 36
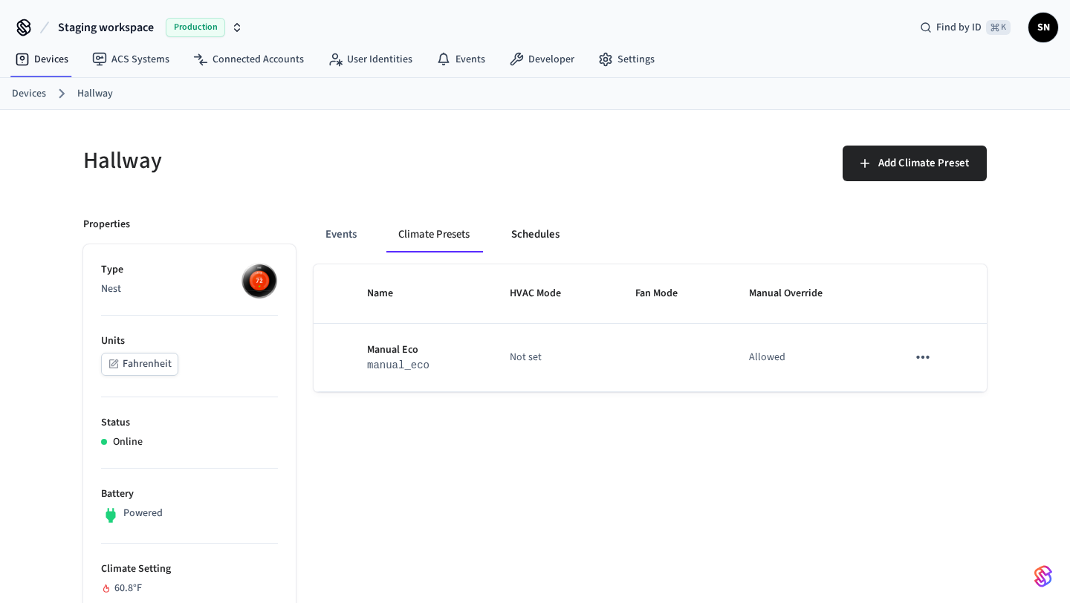
click at [520, 237] on button "Schedules" at bounding box center [535, 235] width 72 height 36
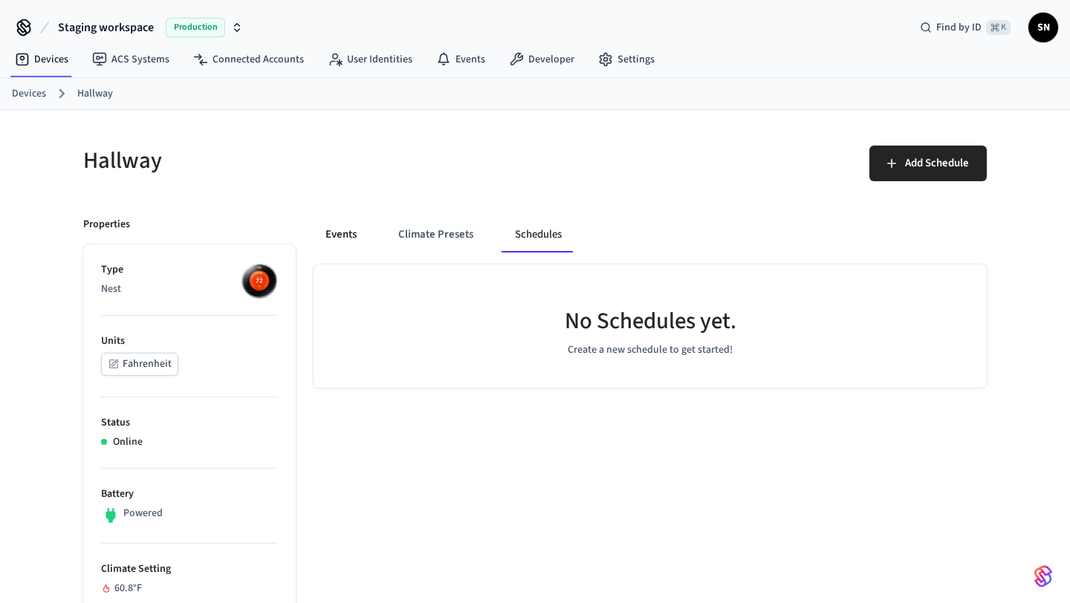
click at [335, 236] on button "Events" at bounding box center [341, 235] width 55 height 36
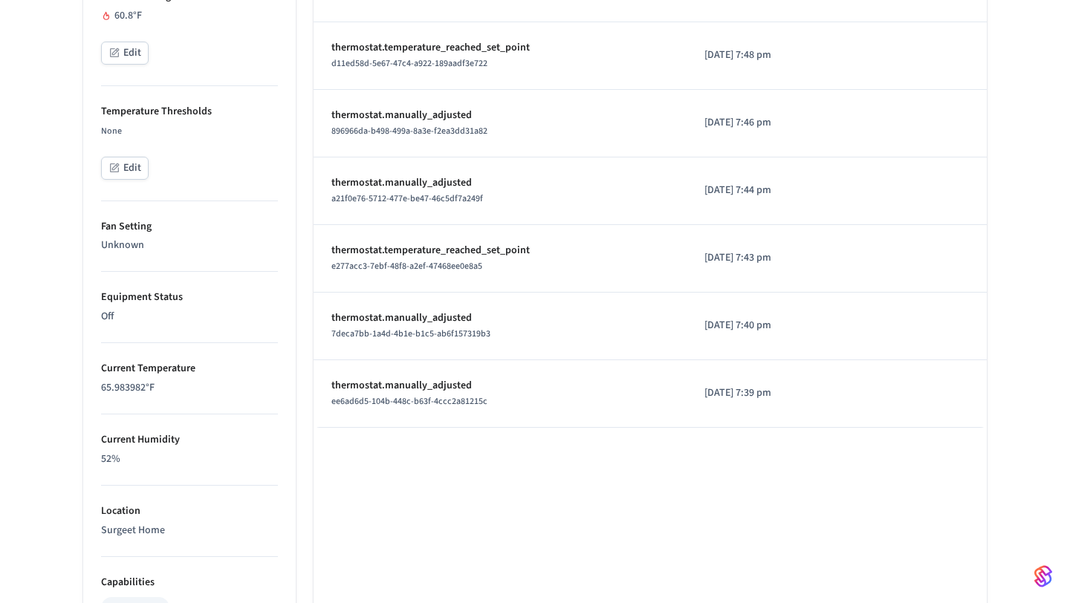
scroll to position [545, 0]
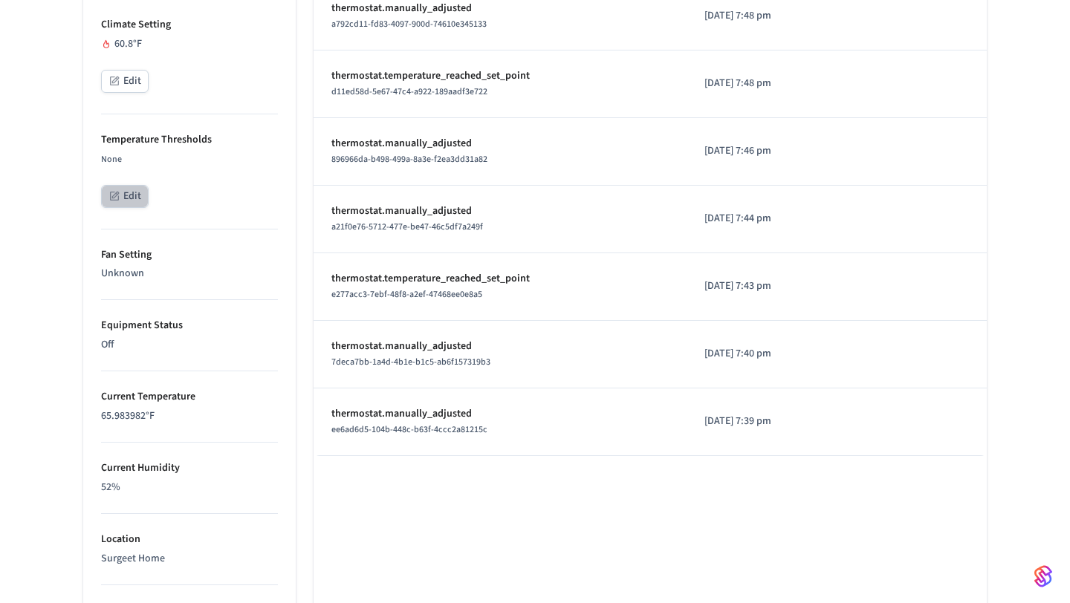
click at [138, 201] on button "Edit" at bounding box center [125, 196] width 48 height 23
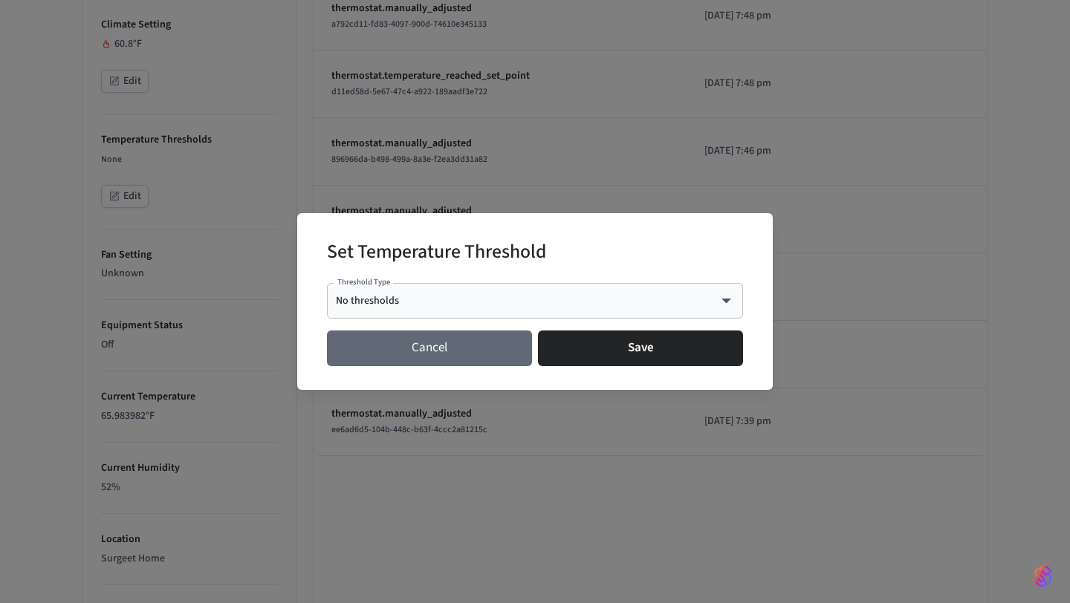
click at [372, 355] on button "Cancel" at bounding box center [429, 349] width 205 height 36
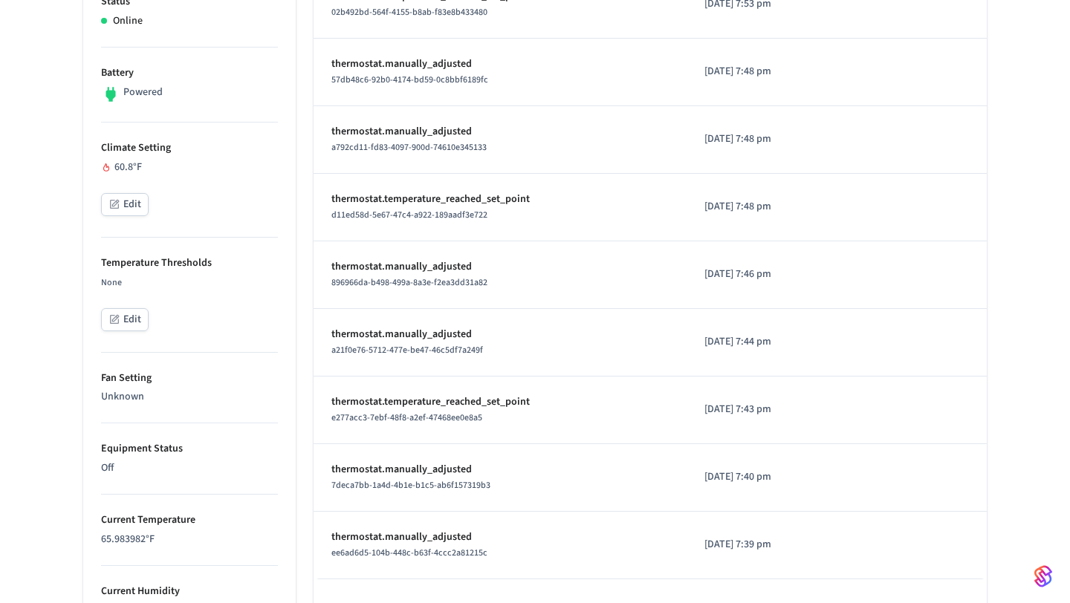
scroll to position [354, 0]
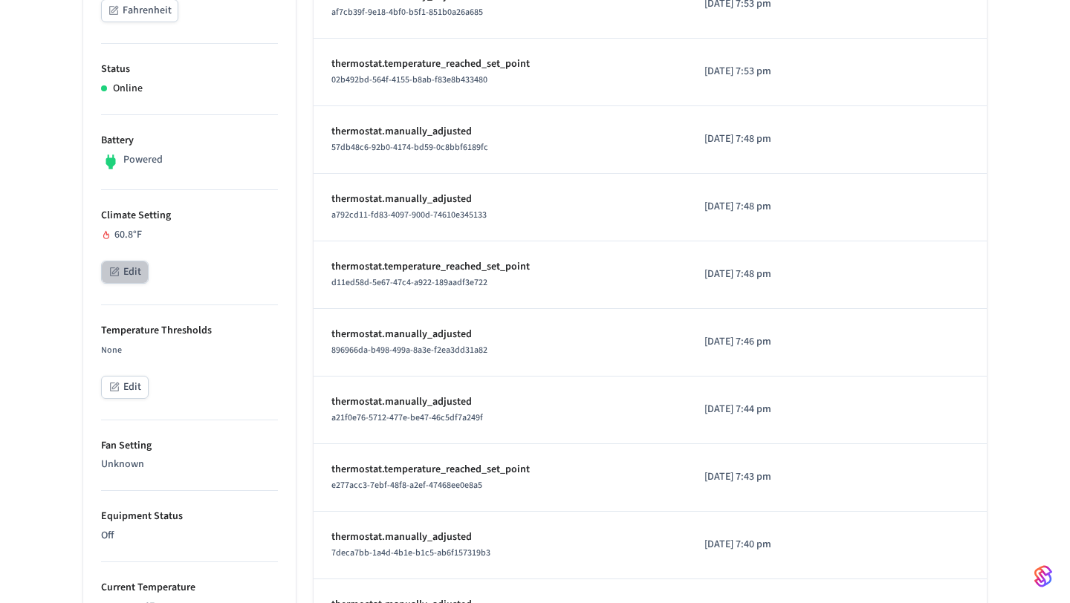
click at [126, 266] on button "Edit" at bounding box center [125, 272] width 48 height 23
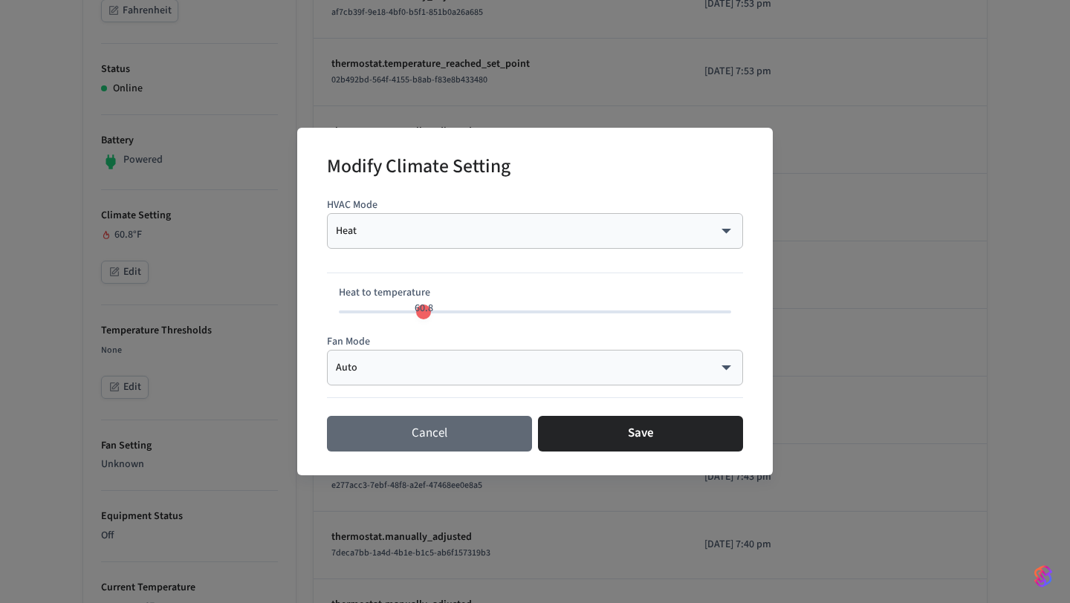
click at [383, 427] on button "Cancel" at bounding box center [429, 434] width 205 height 36
type input "**"
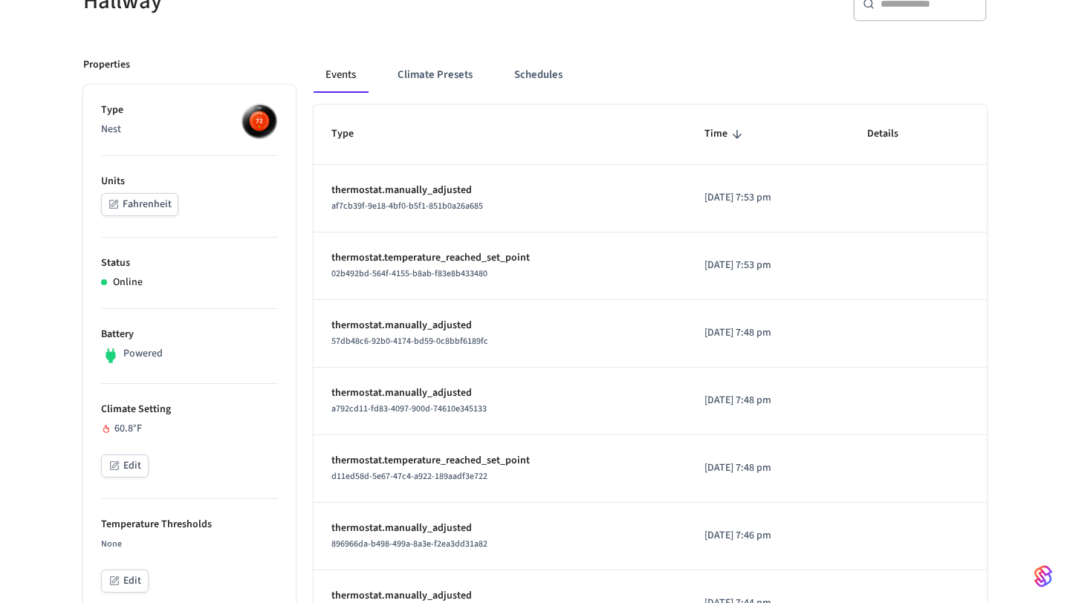
scroll to position [159, 0]
click at [433, 66] on button "Climate Presets" at bounding box center [435, 76] width 99 height 36
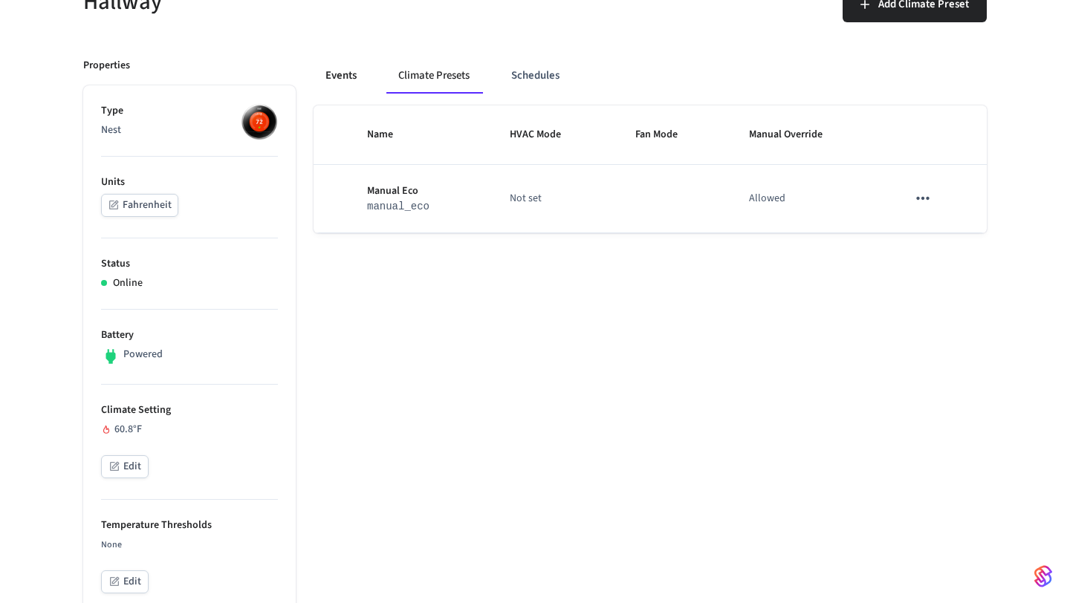
click at [352, 72] on button "Events" at bounding box center [341, 76] width 55 height 36
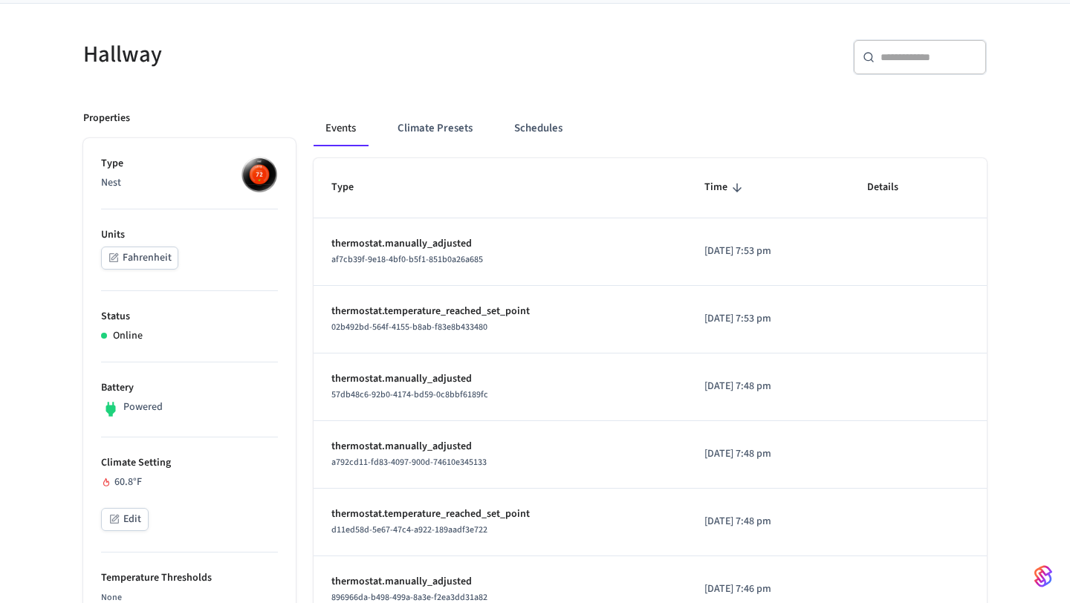
scroll to position [106, 0]
click at [449, 247] on p "thermostat.manually_adjusted" at bounding box center [499, 245] width 337 height 16
click at [526, 123] on button "Schedules" at bounding box center [538, 129] width 72 height 36
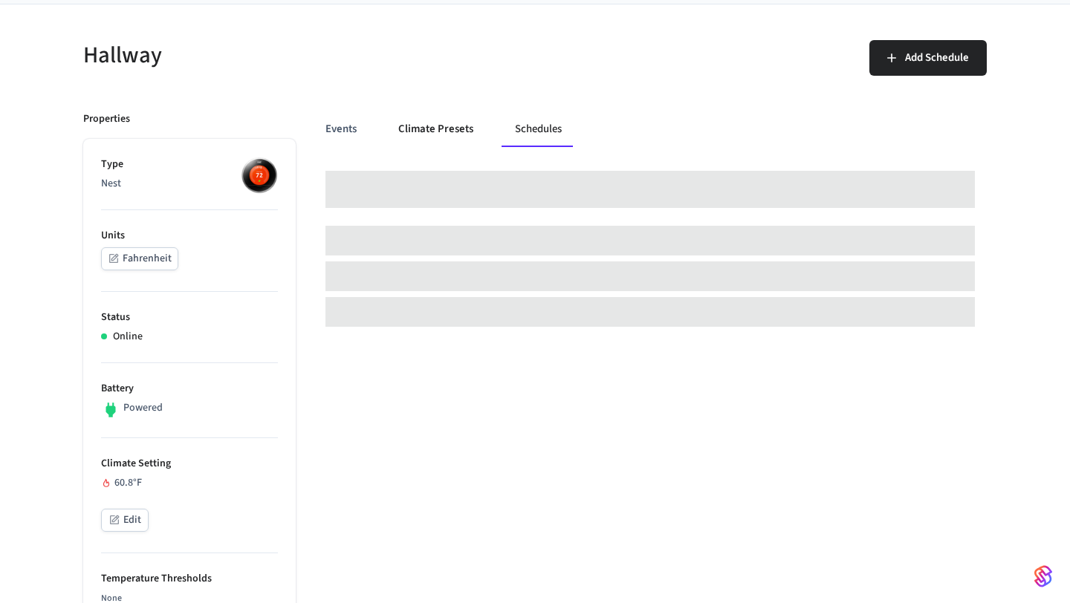
click at [432, 140] on button "Climate Presets" at bounding box center [435, 129] width 99 height 36
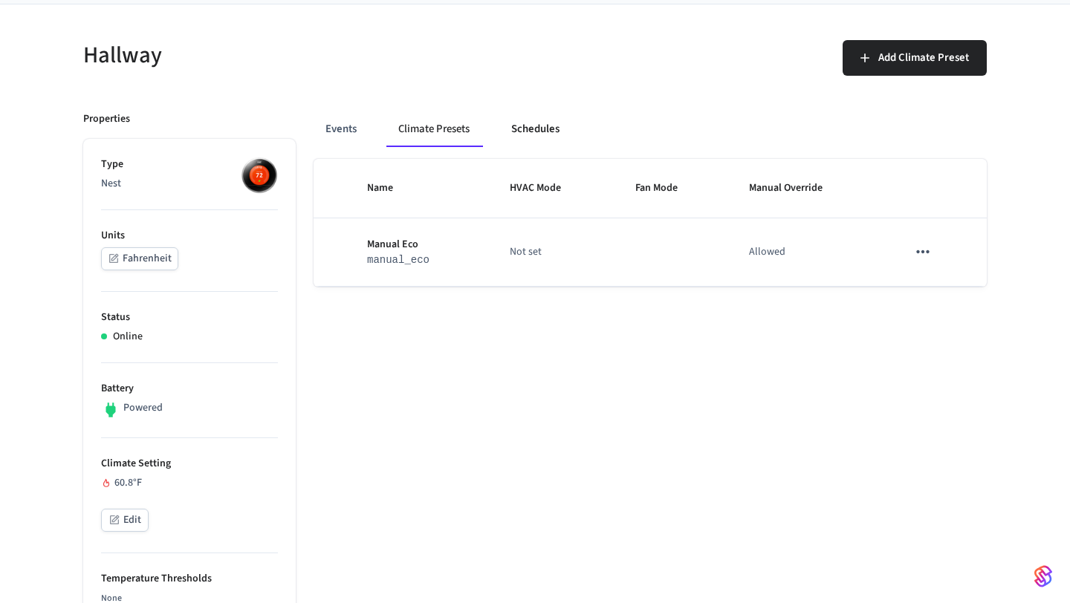
click at [538, 123] on button "Schedules" at bounding box center [535, 129] width 72 height 36
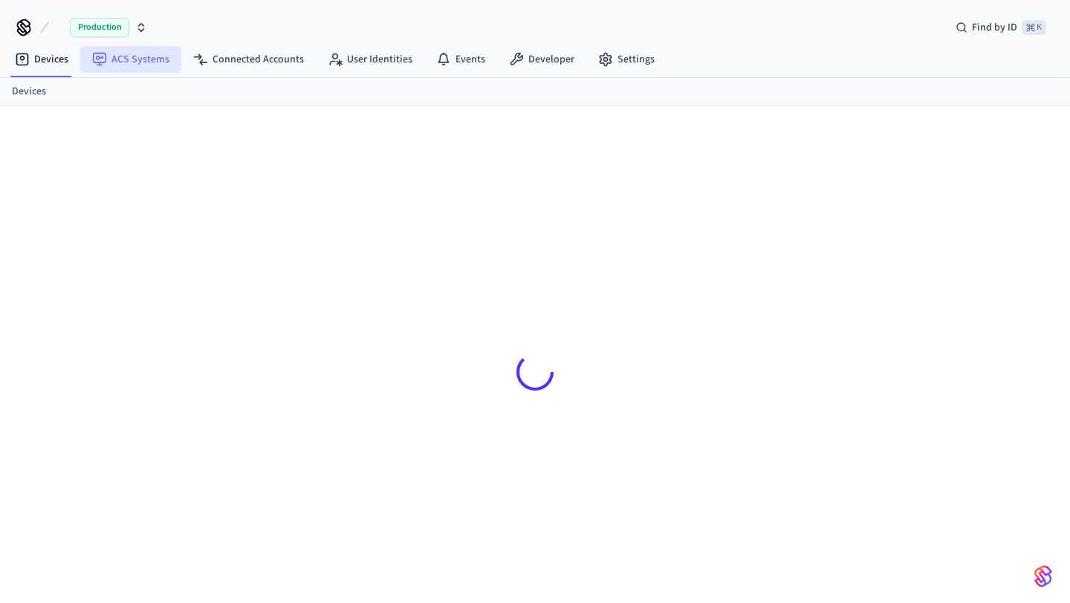
click at [126, 56] on link "ACS Systems" at bounding box center [130, 59] width 101 height 27
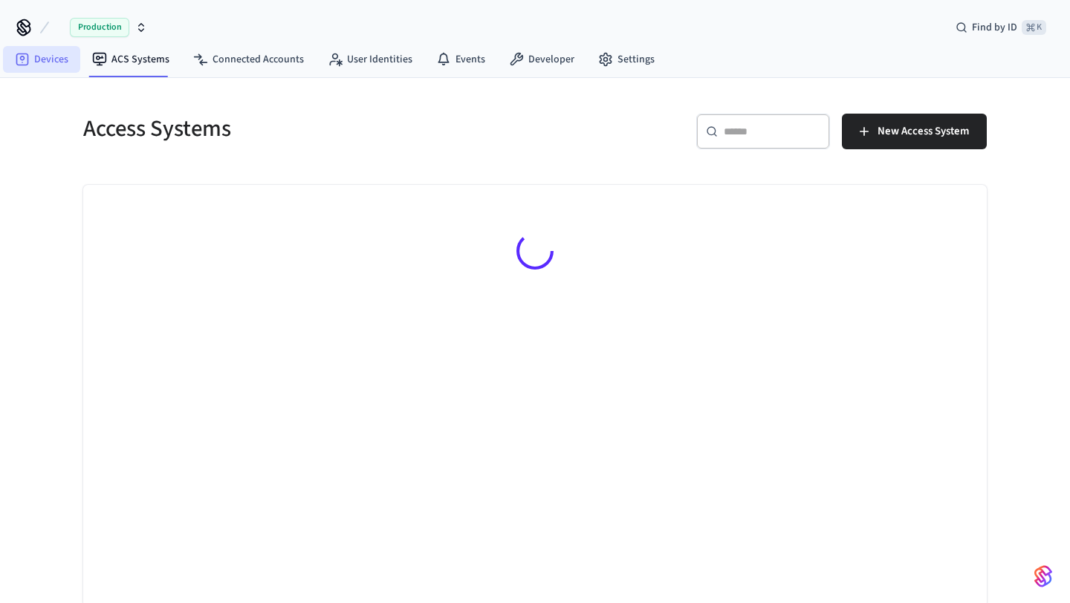
click at [60, 63] on link "Devices" at bounding box center [41, 59] width 77 height 27
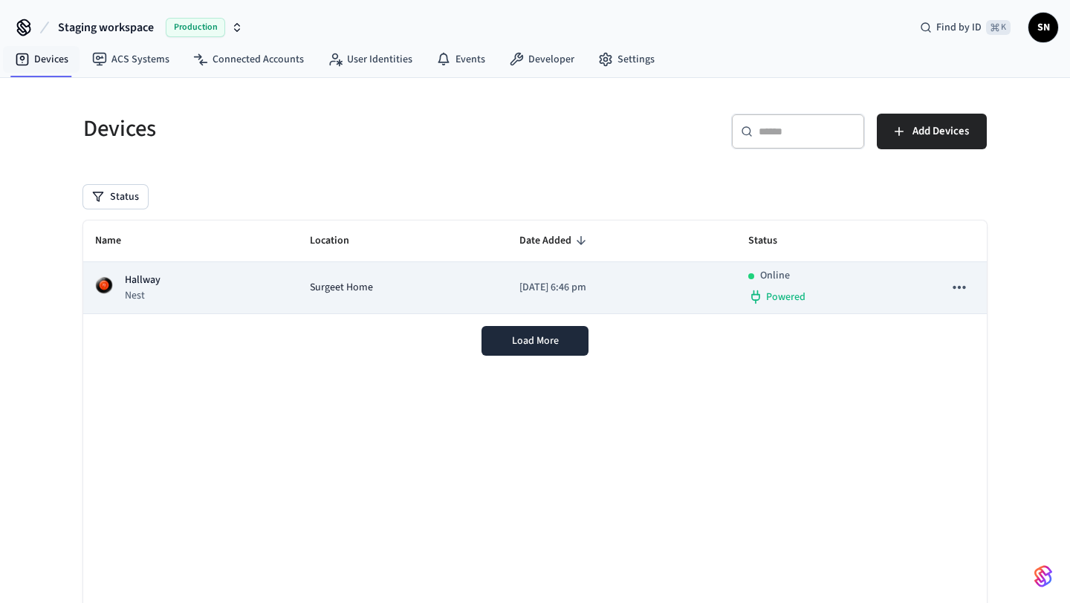
click at [561, 267] on td "[DATE] 6:46 pm" at bounding box center [622, 288] width 229 height 52
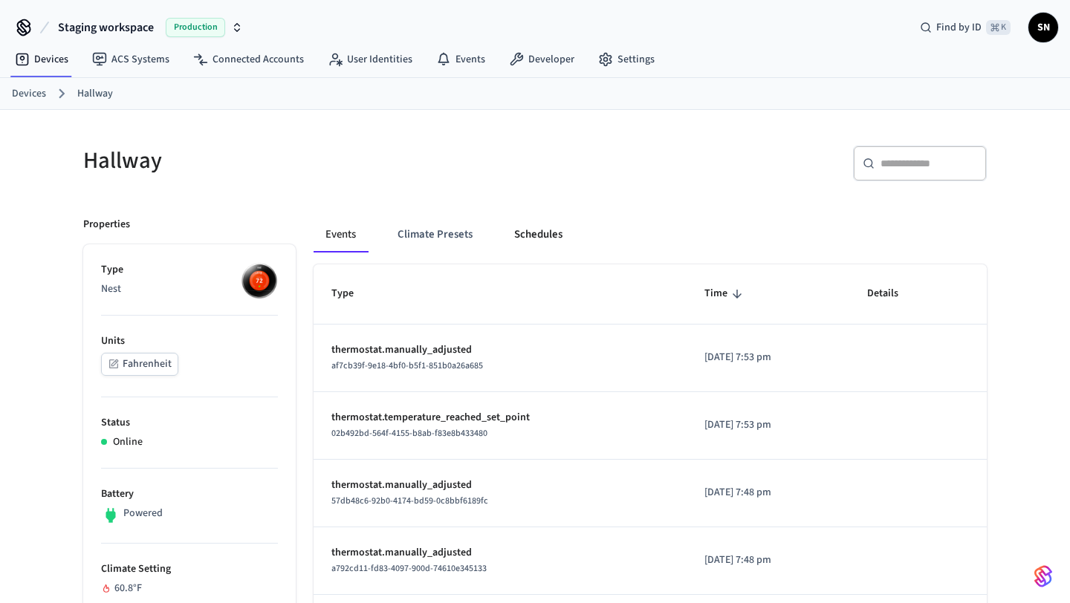
click at [550, 230] on button "Schedules" at bounding box center [538, 235] width 72 height 36
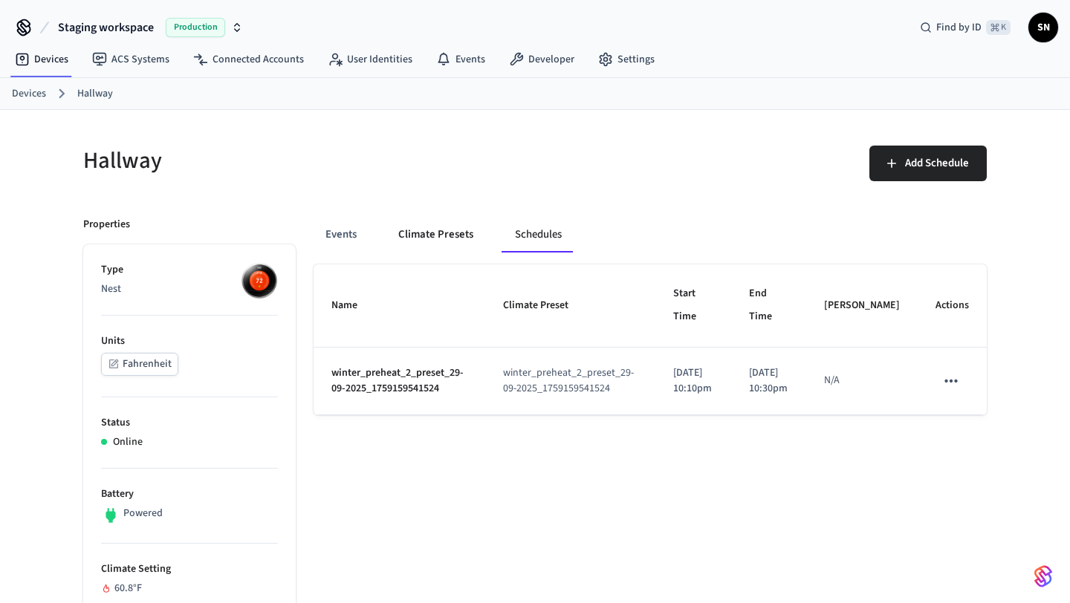
click at [460, 233] on button "Climate Presets" at bounding box center [435, 235] width 99 height 36
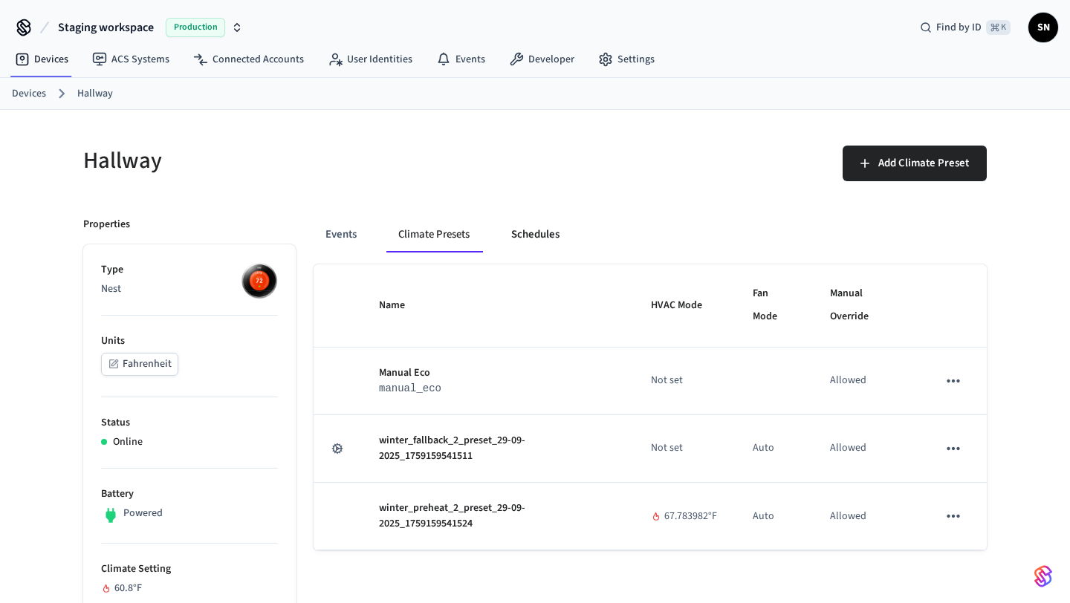
click at [540, 247] on button "Schedules" at bounding box center [535, 235] width 72 height 36
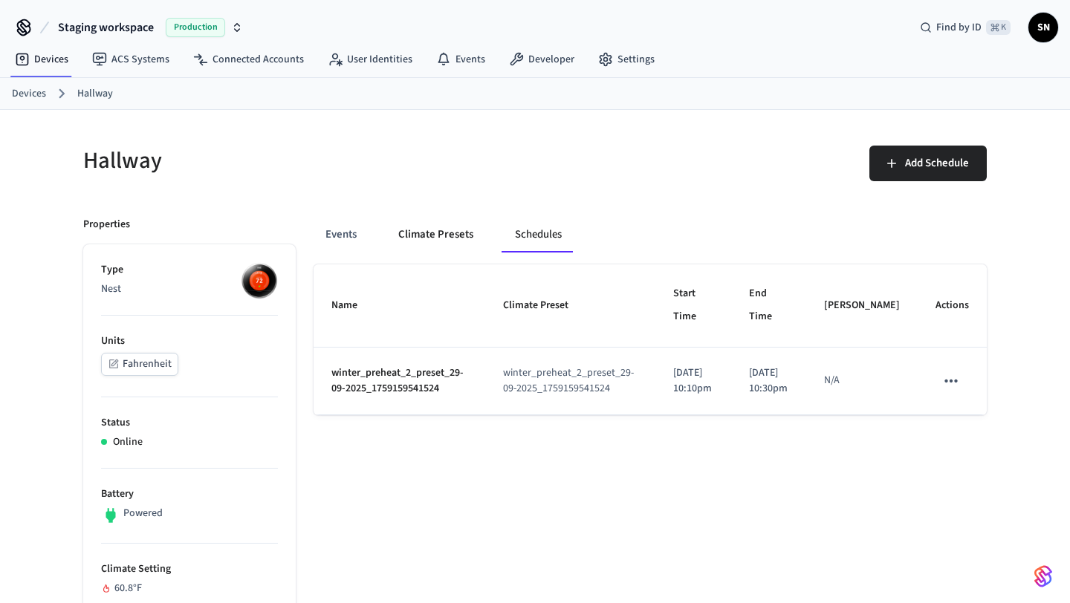
click at [440, 236] on button "Climate Presets" at bounding box center [435, 235] width 99 height 36
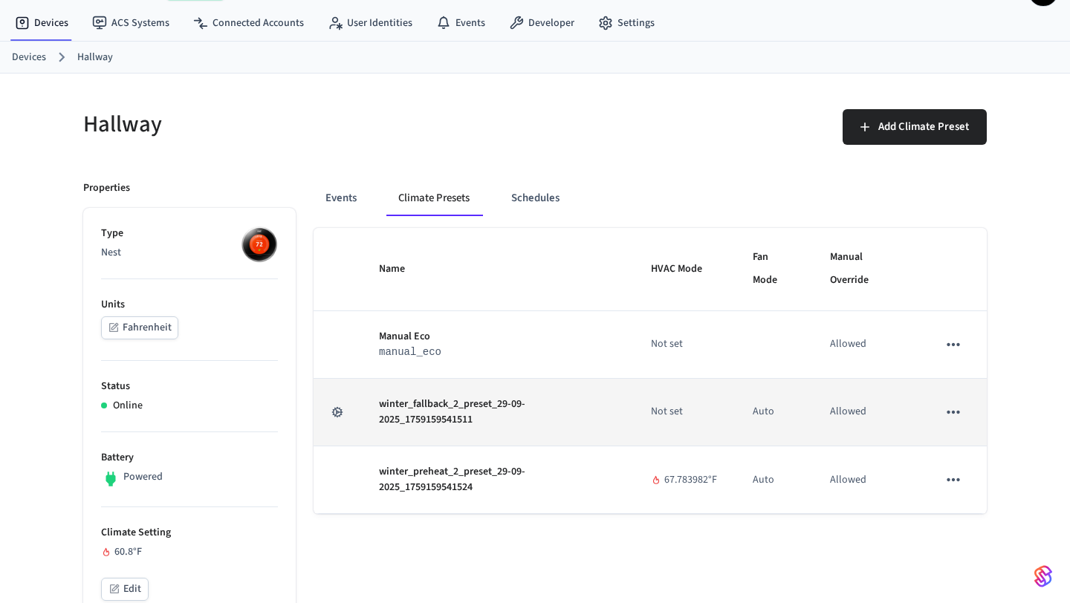
scroll to position [49, 0]
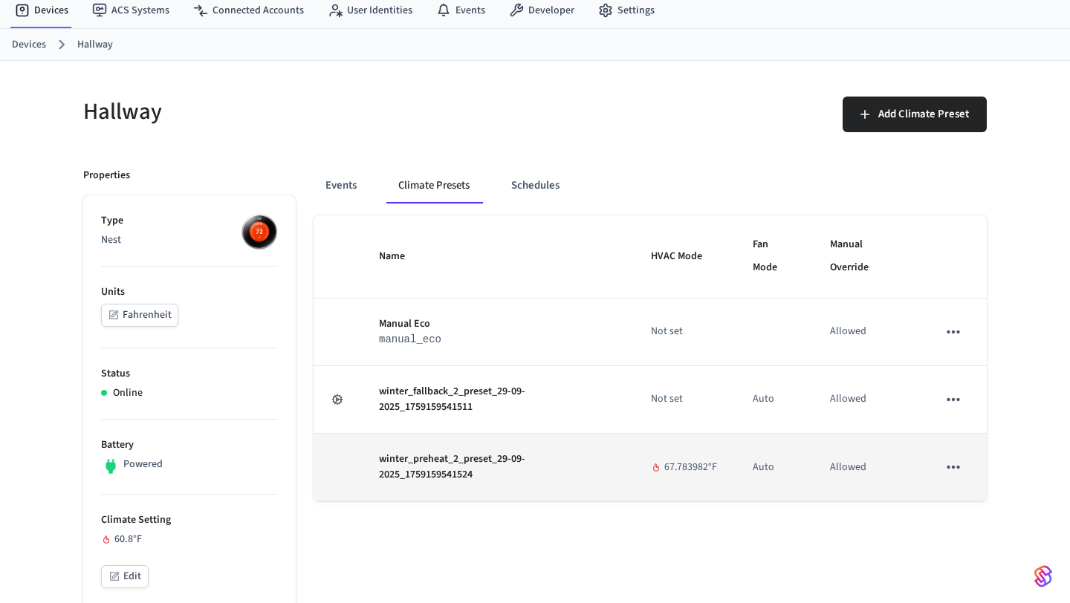
click at [956, 466] on icon "sticky table" at bounding box center [953, 467] width 19 height 19
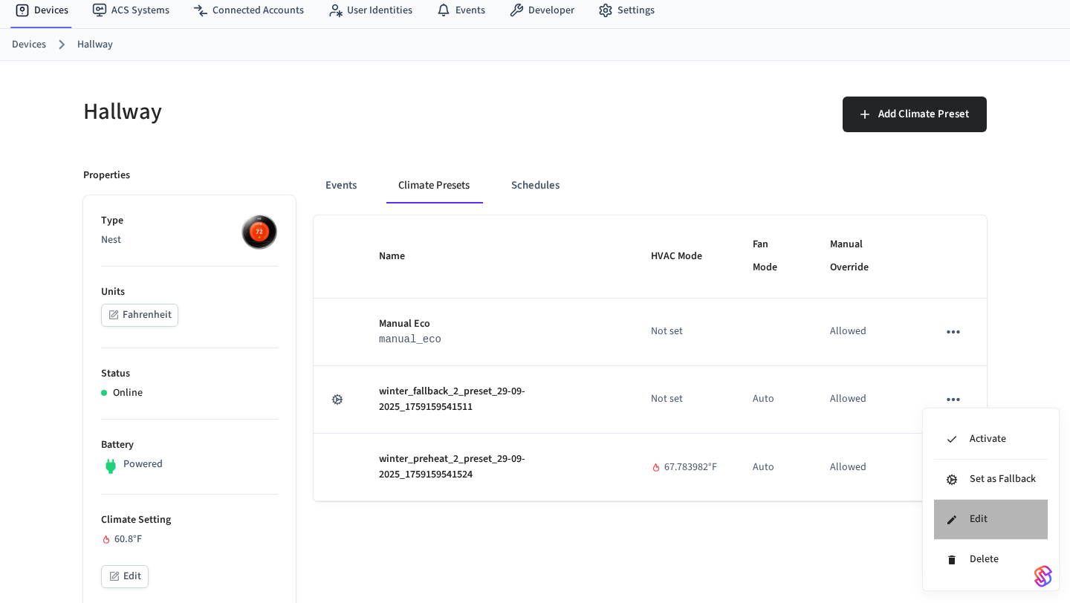
click at [975, 515] on li "Edit" at bounding box center [991, 520] width 114 height 40
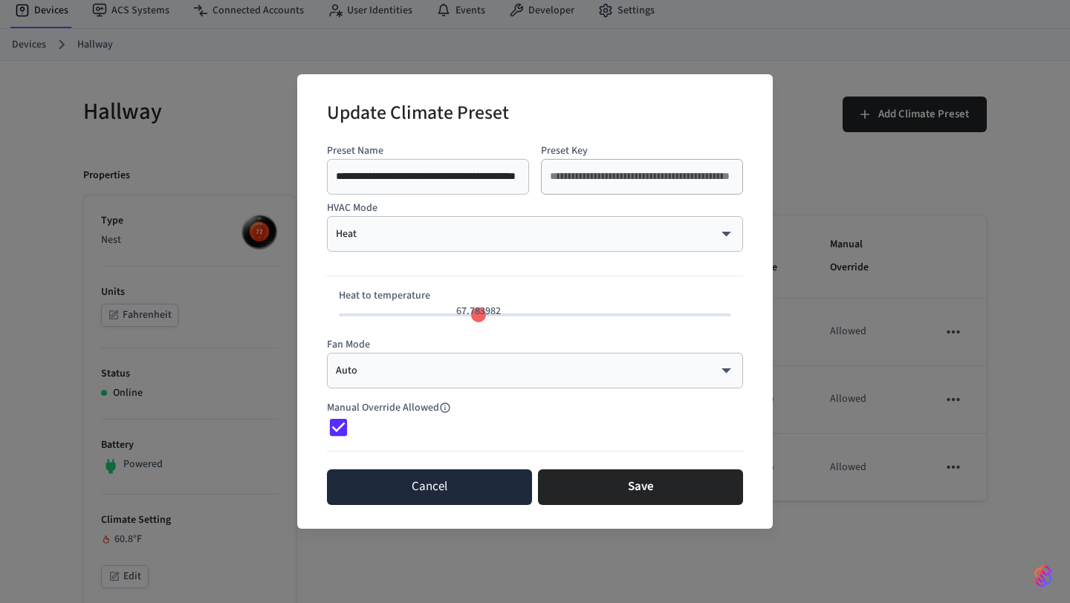
click at [415, 483] on button "Cancel" at bounding box center [429, 488] width 205 height 36
type input "**"
